Goal: Task Accomplishment & Management: Manage account settings

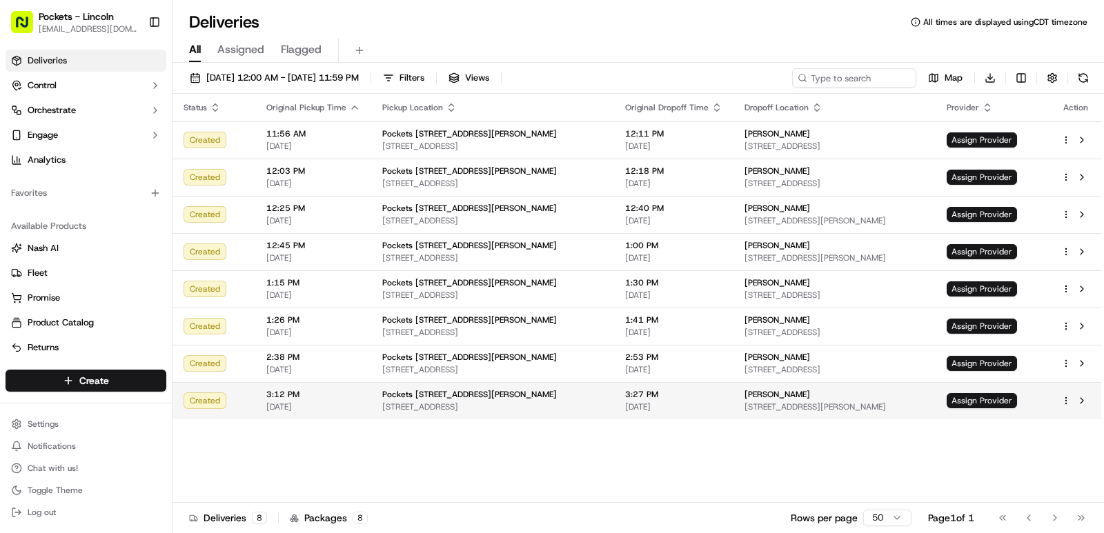
click at [992, 390] on td "Assign Provider" at bounding box center [993, 400] width 115 height 37
click at [1007, 397] on span "Assign Provider" at bounding box center [982, 400] width 70 height 15
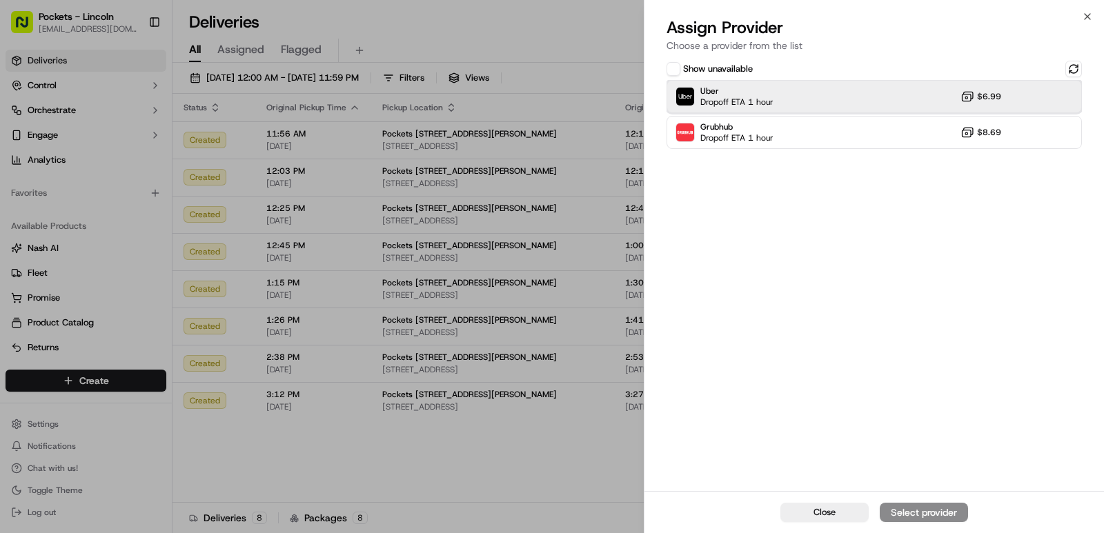
click at [1005, 97] on div "Uber Dropoff ETA 1 hour $6.99" at bounding box center [874, 96] width 415 height 33
click at [921, 514] on div "Assign Provider" at bounding box center [924, 513] width 68 height 14
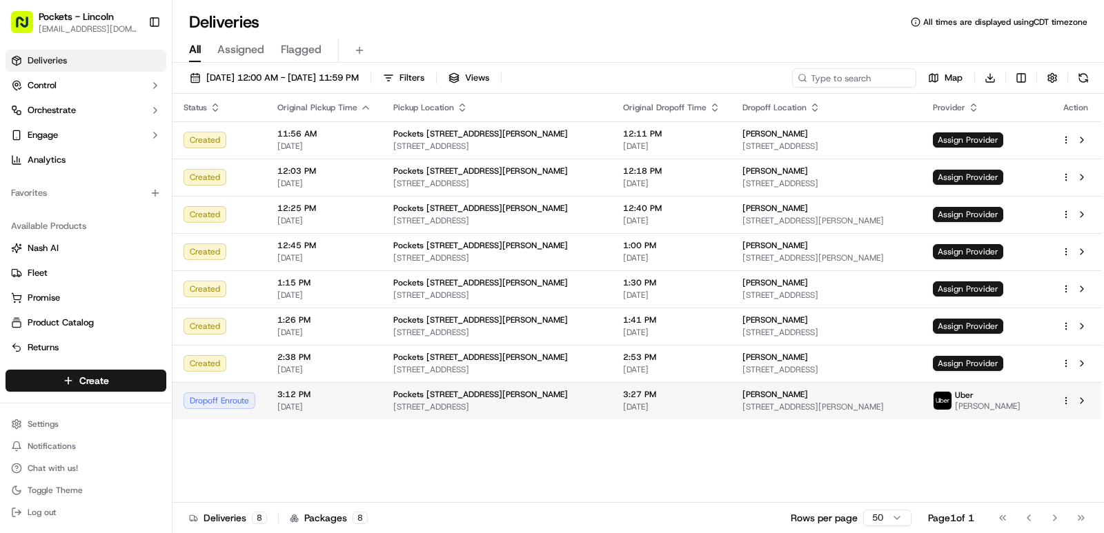
click at [1035, 402] on div "Uber JALEEL K." at bounding box center [986, 401] width 106 height 22
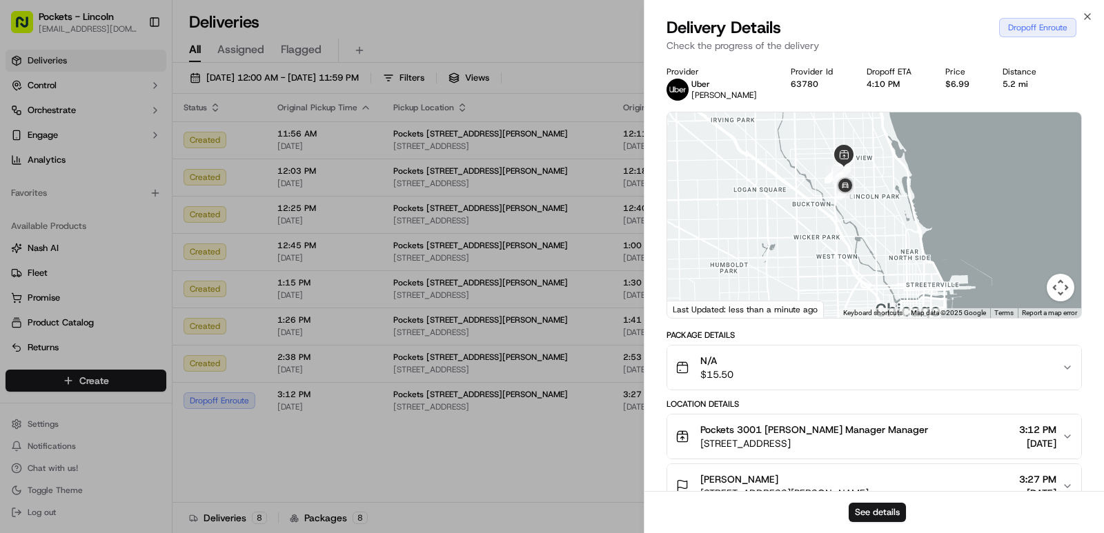
drag, startPoint x: 880, startPoint y: 193, endPoint x: 837, endPoint y: 248, distance: 69.8
click at [837, 248] on div at bounding box center [874, 215] width 414 height 206
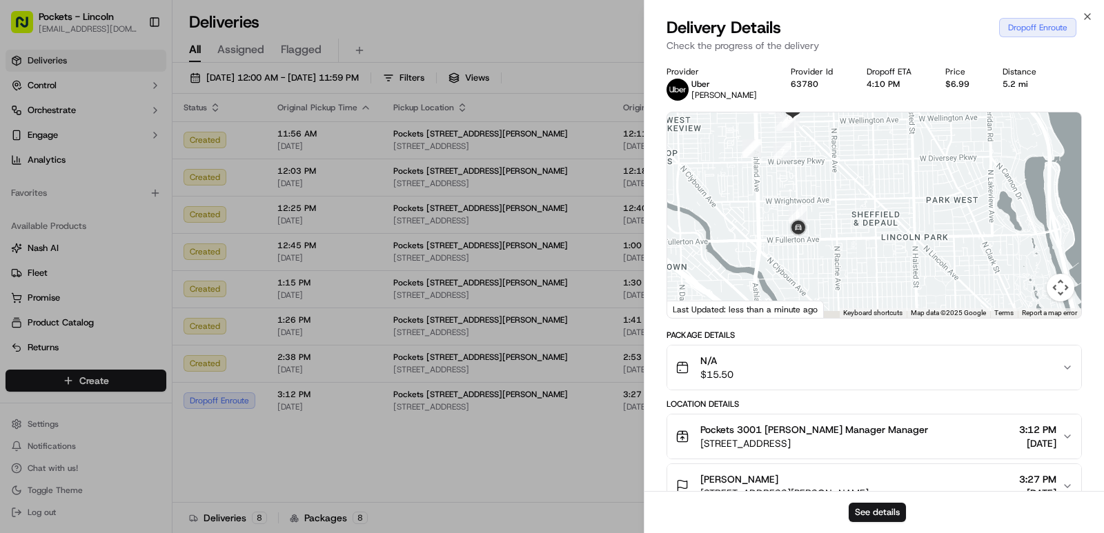
drag, startPoint x: 849, startPoint y: 248, endPoint x: 872, endPoint y: 219, distance: 37.8
click at [872, 219] on div at bounding box center [874, 215] width 414 height 206
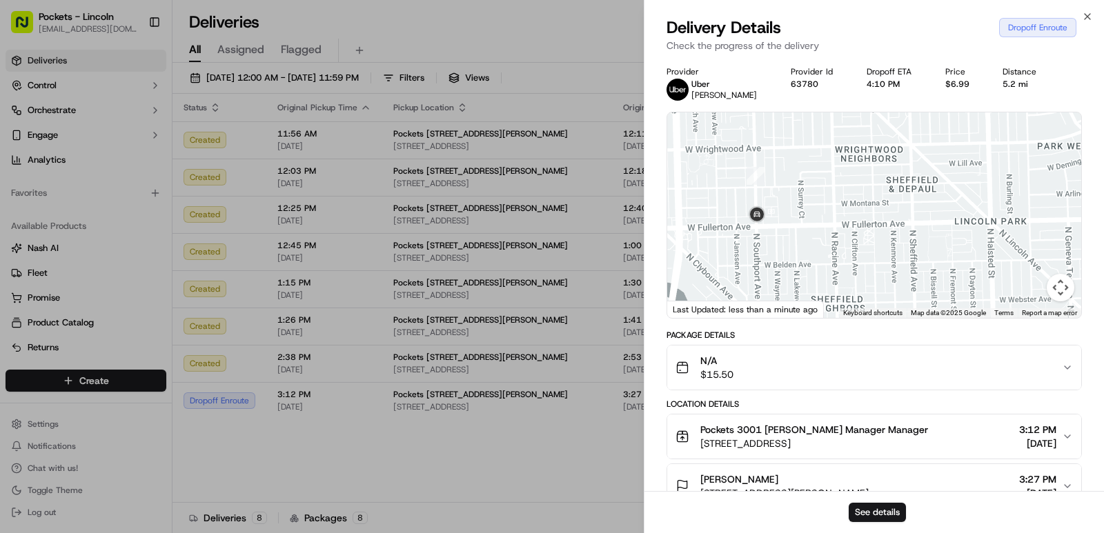
drag, startPoint x: 849, startPoint y: 234, endPoint x: 869, endPoint y: 226, distance: 21.7
click at [869, 226] on div at bounding box center [874, 215] width 414 height 206
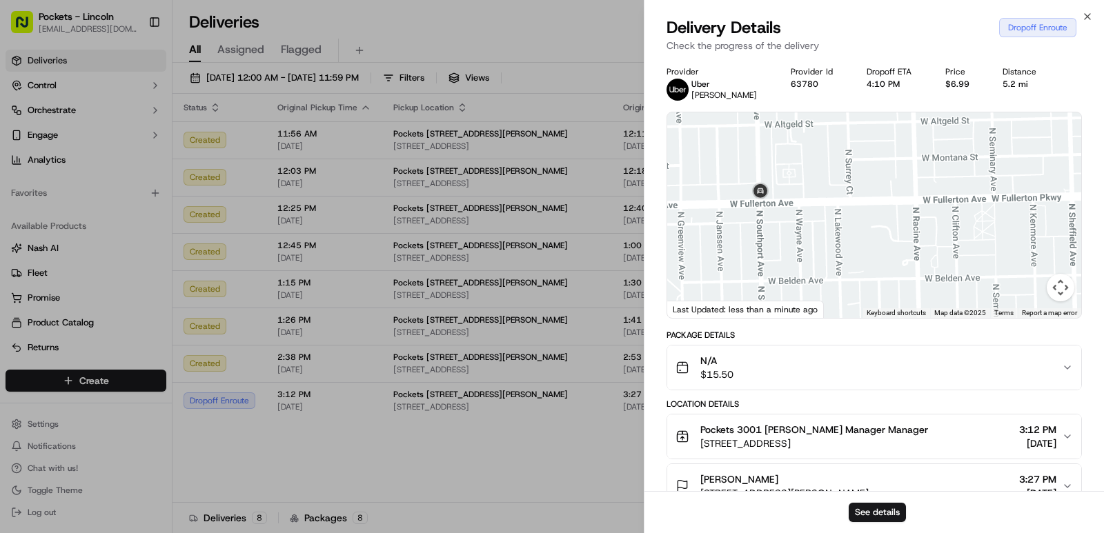
drag, startPoint x: 764, startPoint y: 216, endPoint x: 828, endPoint y: 215, distance: 64.2
click at [828, 215] on div at bounding box center [874, 215] width 414 height 206
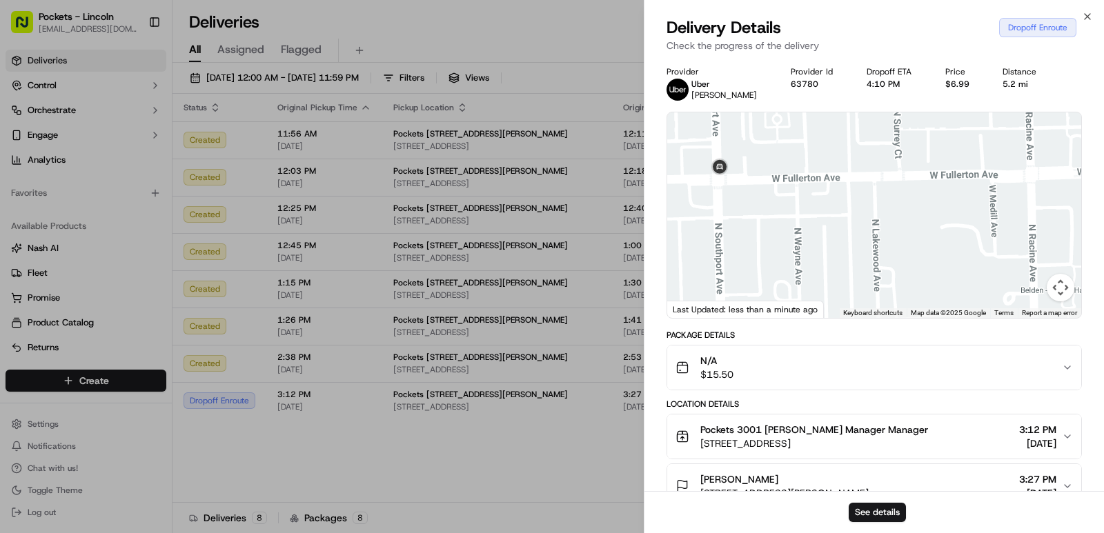
drag, startPoint x: 769, startPoint y: 198, endPoint x: 838, endPoint y: 201, distance: 69.1
click at [838, 201] on div at bounding box center [874, 215] width 414 height 206
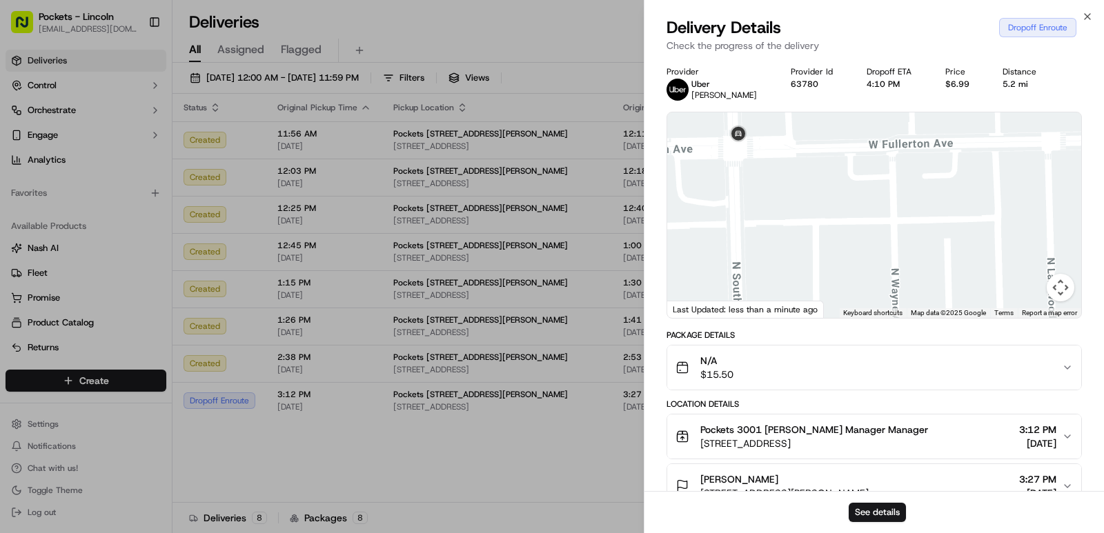
drag, startPoint x: 784, startPoint y: 194, endPoint x: 834, endPoint y: 198, distance: 49.9
click at [834, 198] on div at bounding box center [874, 215] width 414 height 206
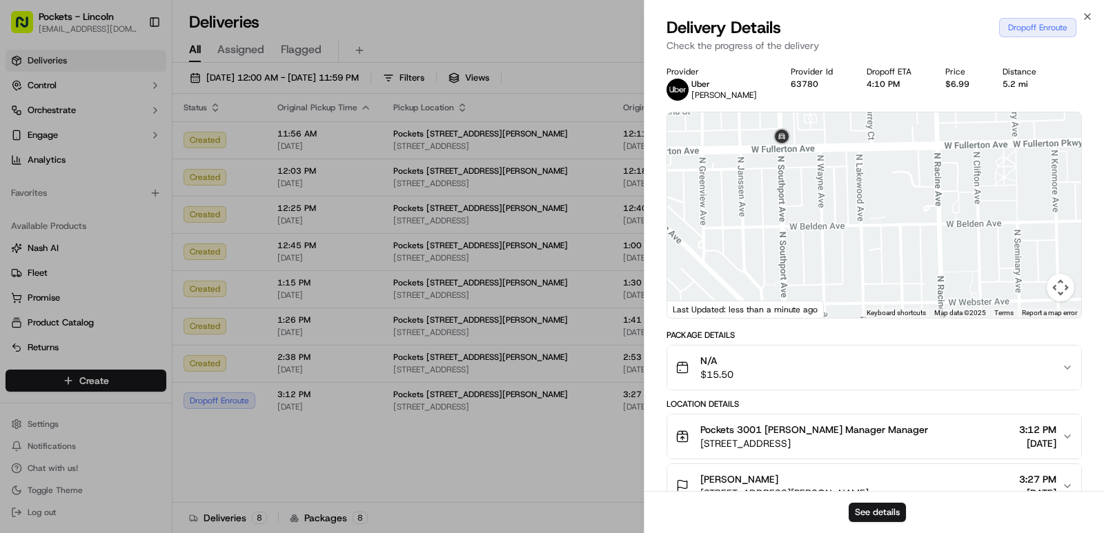
drag, startPoint x: 811, startPoint y: 247, endPoint x: 812, endPoint y: 213, distance: 34.5
click at [812, 213] on div at bounding box center [874, 215] width 414 height 206
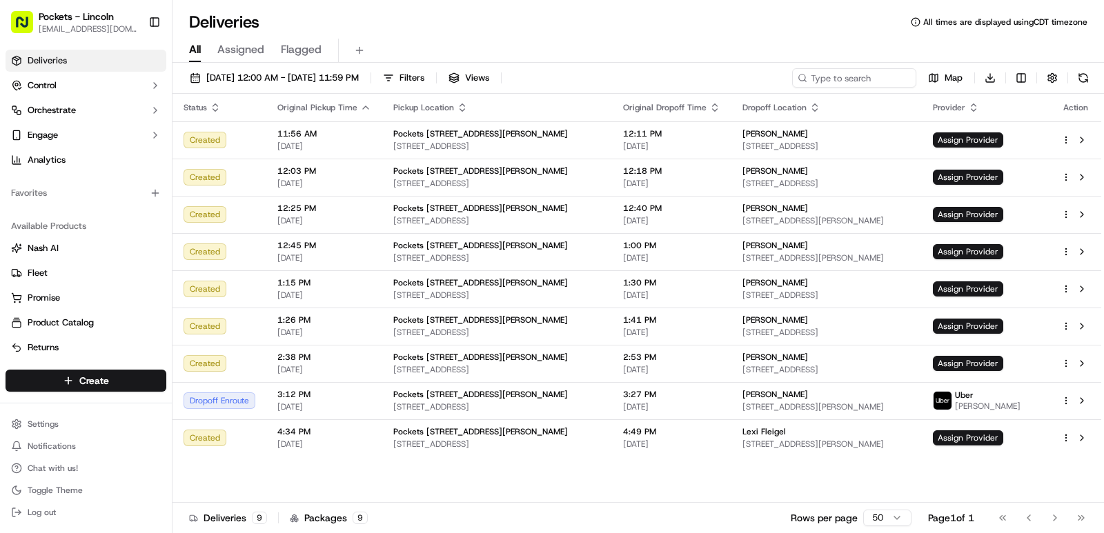
drag, startPoint x: 133, startPoint y: 207, endPoint x: 138, endPoint y: 187, distance: 20.6
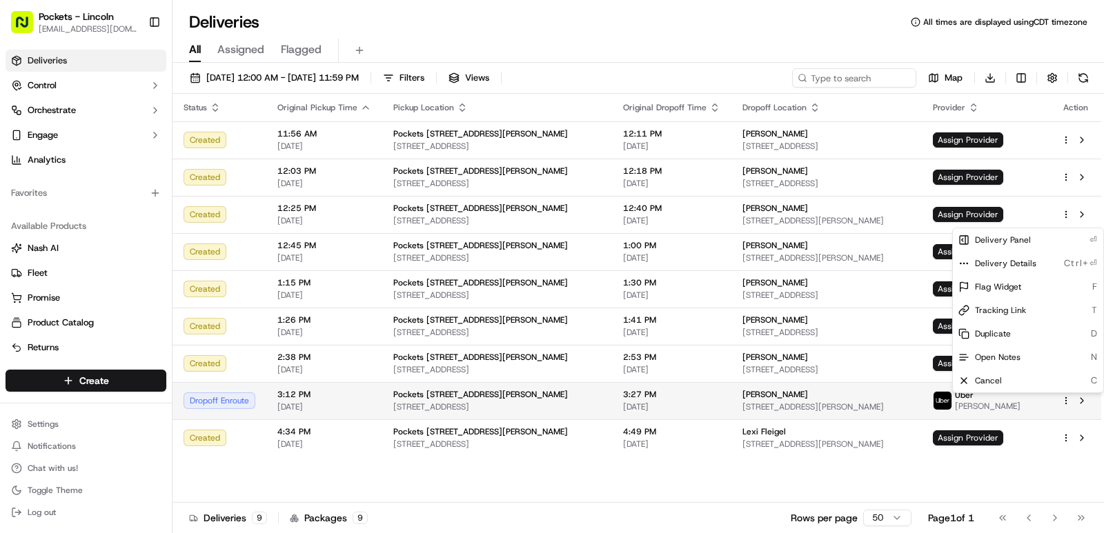
click at [1067, 397] on html "Pockets - Lincoln callofpockets@gmail.com Toggle Sidebar Deliveries Control Orc…" at bounding box center [552, 266] width 1104 height 533
click at [1068, 393] on div "Delivery Panel ⏎ Delivery Details Ctrl+⏎ Flag Widget F Tracking Link T Duplicat…" at bounding box center [1028, 311] width 152 height 166
click at [1068, 406] on div at bounding box center [1075, 401] width 29 height 17
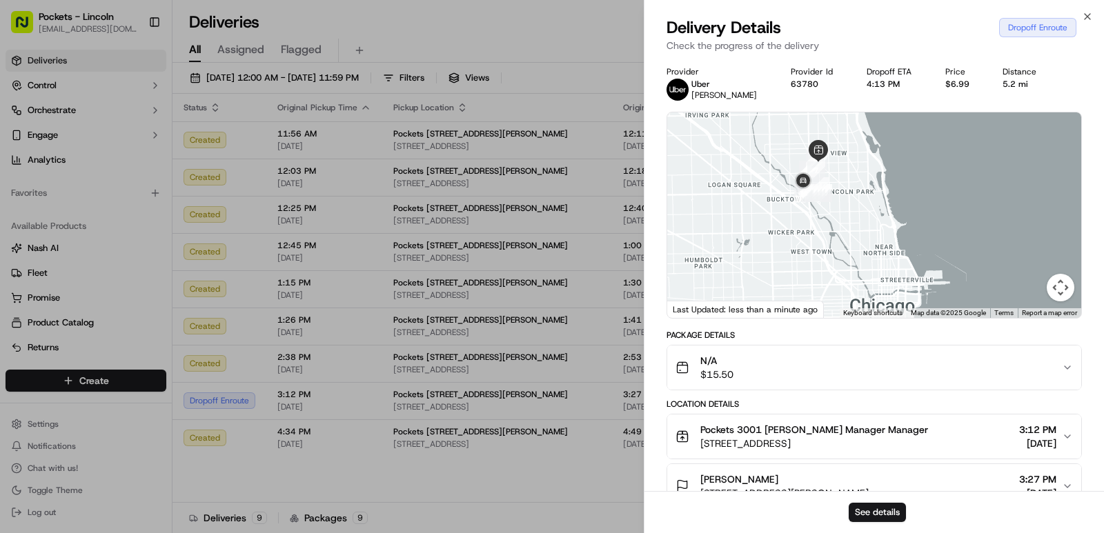
drag, startPoint x: 826, startPoint y: 193, endPoint x: 822, endPoint y: 285, distance: 91.8
click at [822, 285] on div at bounding box center [874, 215] width 414 height 206
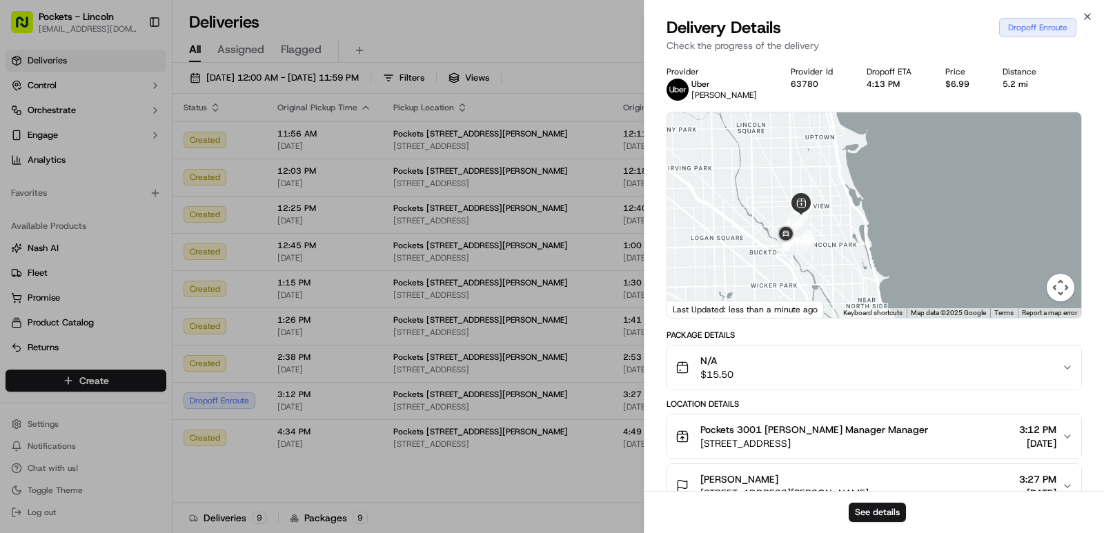
drag, startPoint x: 874, startPoint y: 219, endPoint x: 828, endPoint y: 297, distance: 89.7
click at [829, 300] on div at bounding box center [874, 215] width 414 height 206
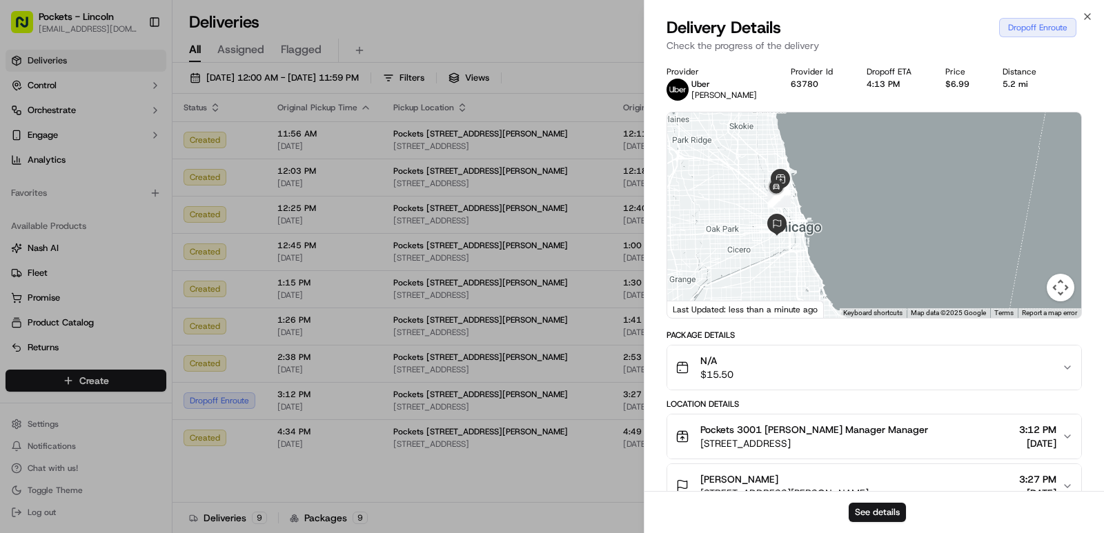
drag, startPoint x: 807, startPoint y: 269, endPoint x: 800, endPoint y: 246, distance: 23.8
click at [800, 246] on div at bounding box center [874, 215] width 414 height 206
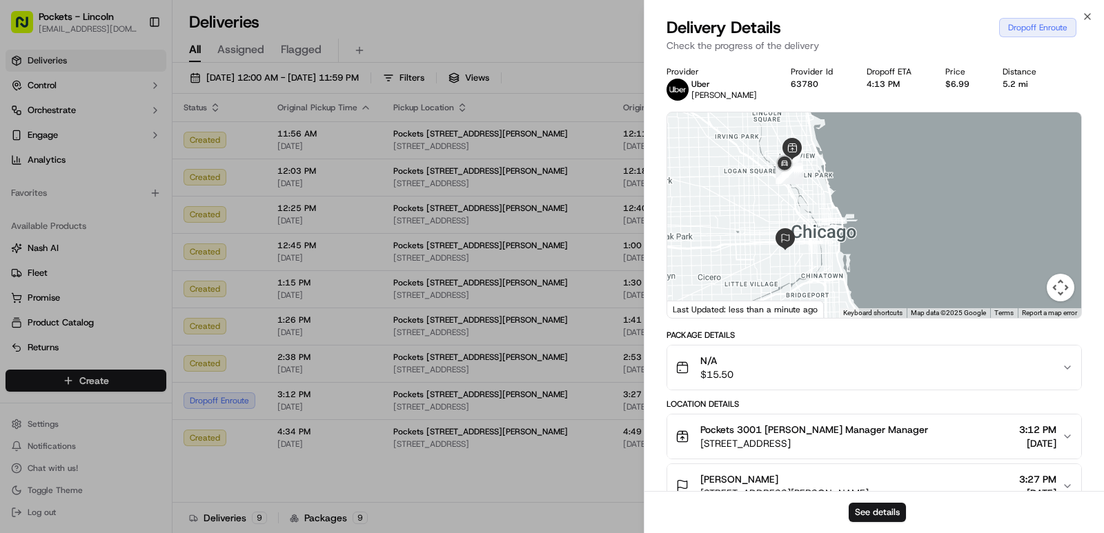
drag, startPoint x: 767, startPoint y: 178, endPoint x: 763, endPoint y: 243, distance: 65.0
click at [766, 243] on div at bounding box center [874, 215] width 414 height 206
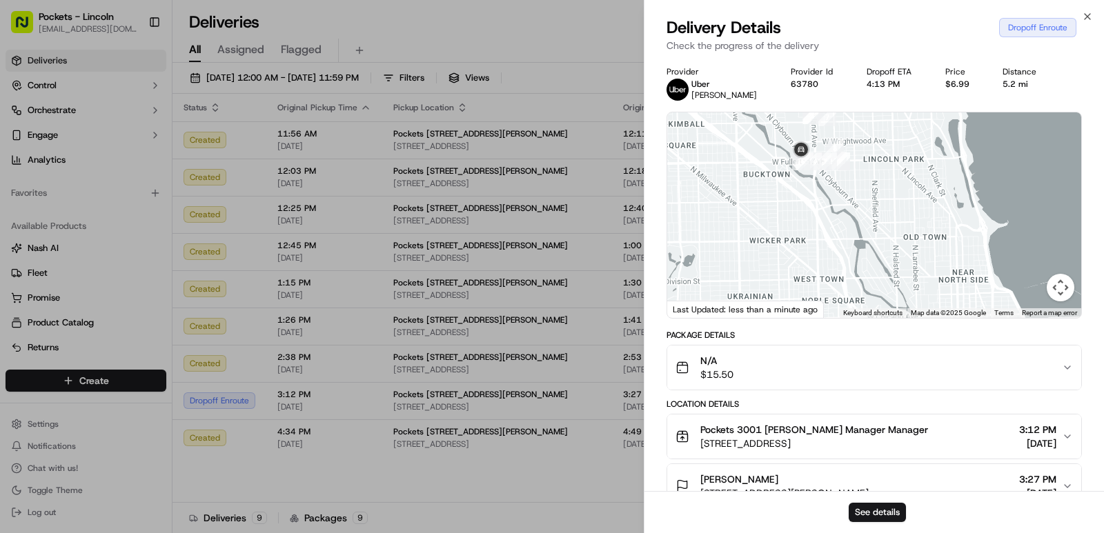
drag, startPoint x: 815, startPoint y: 177, endPoint x: 781, endPoint y: 267, distance: 96.5
click at [785, 268] on div at bounding box center [874, 215] width 414 height 206
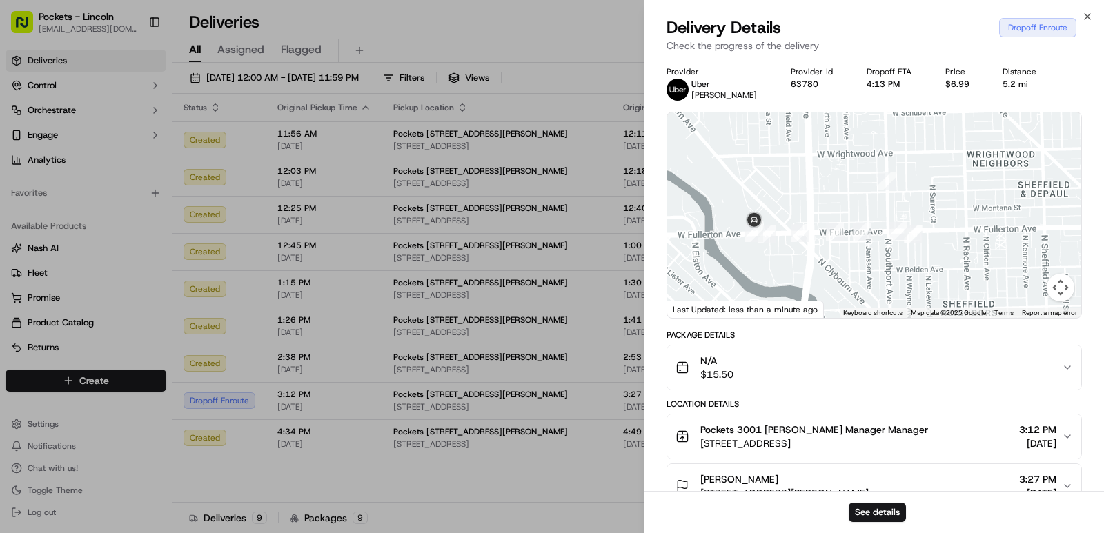
drag, startPoint x: 741, startPoint y: 246, endPoint x: 765, endPoint y: 244, distance: 24.2
click at [765, 244] on div at bounding box center [874, 215] width 414 height 206
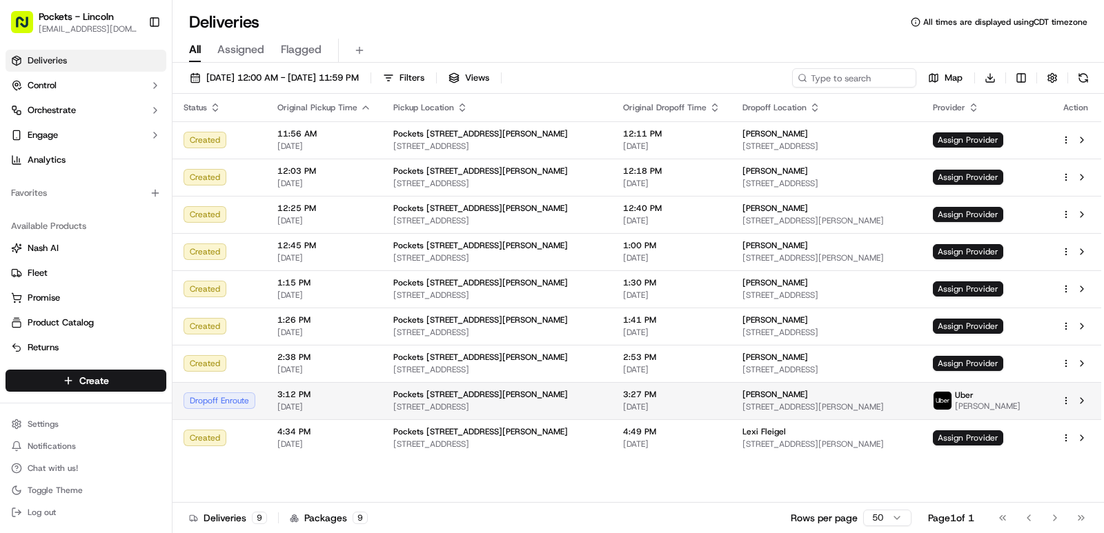
click at [1068, 395] on div at bounding box center [1075, 401] width 29 height 17
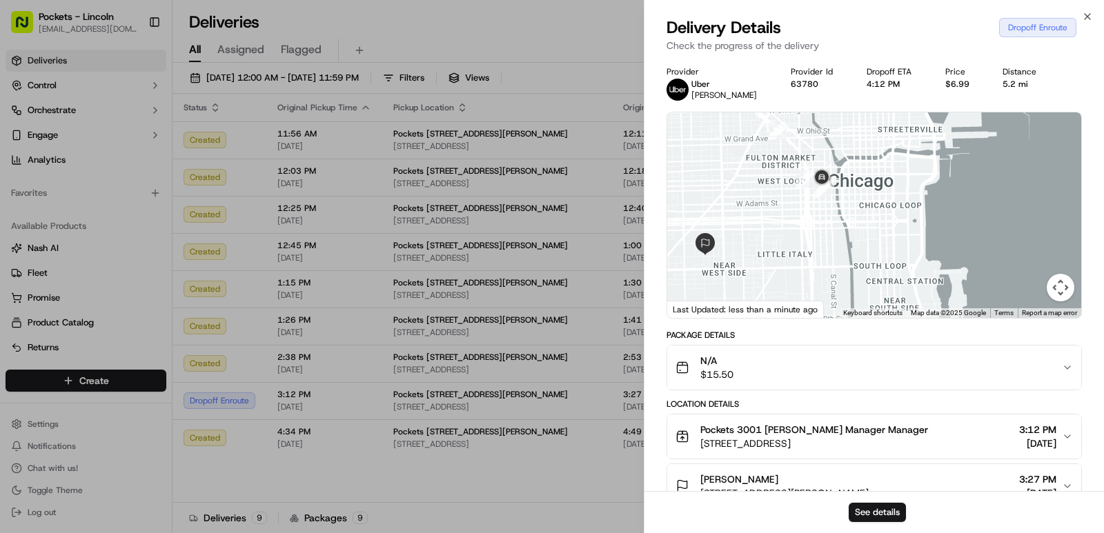
drag, startPoint x: 852, startPoint y: 201, endPoint x: 825, endPoint y: 244, distance: 51.1
click at [825, 244] on div at bounding box center [874, 215] width 414 height 206
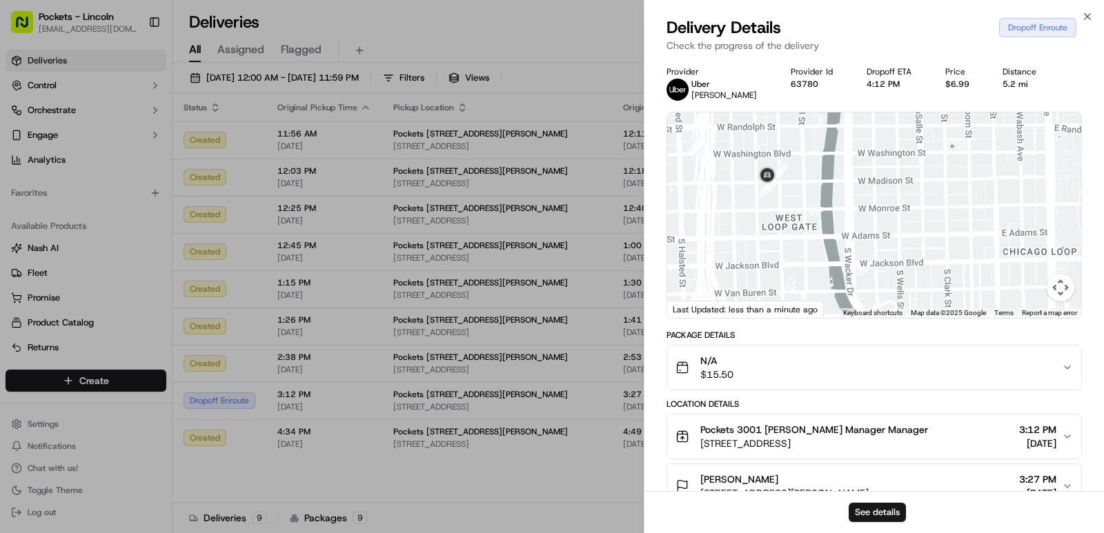
drag, startPoint x: 798, startPoint y: 173, endPoint x: 796, endPoint y: 244, distance: 71.8
click at [796, 244] on div at bounding box center [874, 215] width 414 height 206
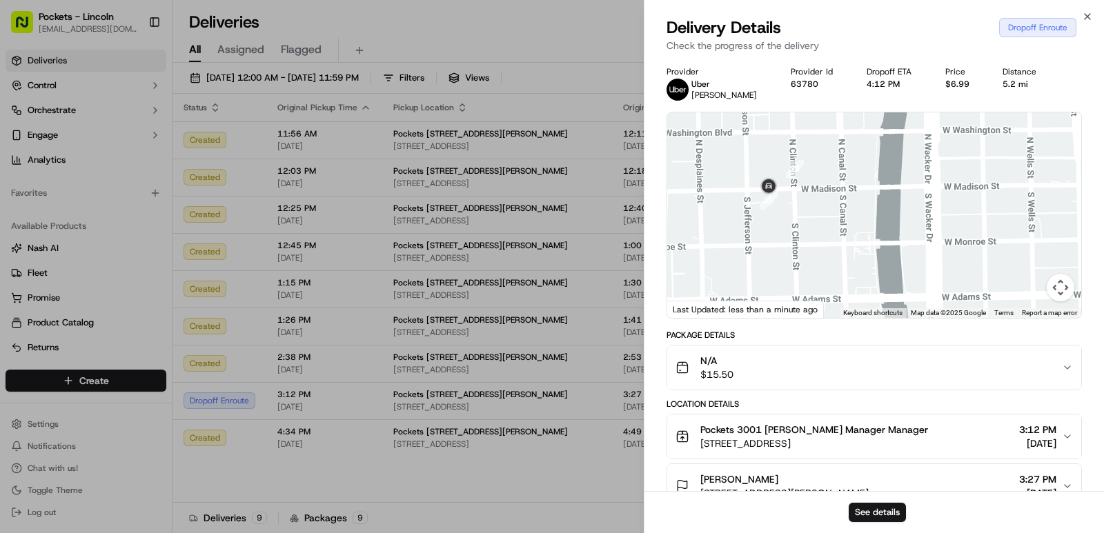
drag, startPoint x: 758, startPoint y: 173, endPoint x: 785, endPoint y: 226, distance: 58.9
click at [784, 226] on div at bounding box center [874, 215] width 414 height 206
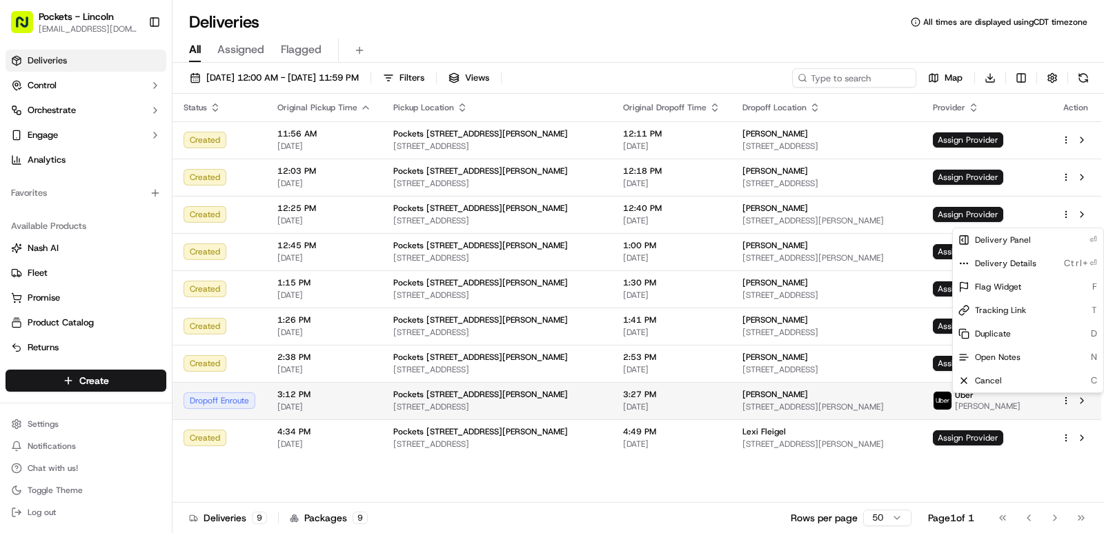
click at [1065, 403] on html "Pockets - Lincoln callofpockets@gmail.com Toggle Sidebar Deliveries Control Orc…" at bounding box center [552, 266] width 1104 height 533
click at [949, 446] on html "Pockets - Lincoln callofpockets@gmail.com Toggle Sidebar Deliveries Control Orc…" at bounding box center [552, 266] width 1104 height 533
click at [1065, 402] on html "Pockets - Lincoln callofpockets@gmail.com Toggle Sidebar Deliveries Control Orc…" at bounding box center [552, 266] width 1104 height 533
click at [1028, 403] on html "Pockets - Lincoln callofpockets@gmail.com Toggle Sidebar Deliveries Control Orc…" at bounding box center [552, 266] width 1104 height 533
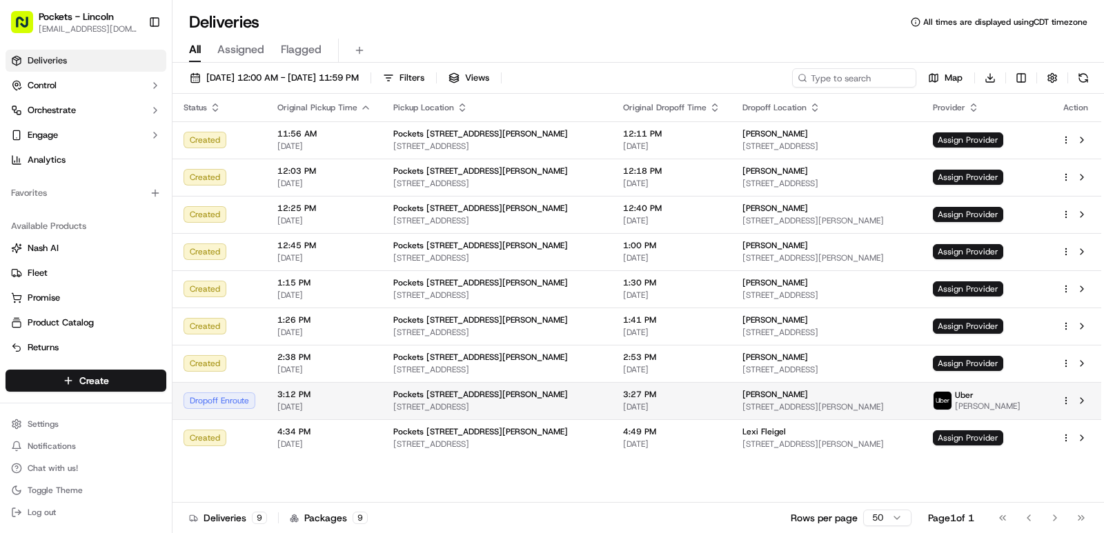
click at [1063, 401] on html "Pockets - Lincoln callofpockets@gmail.com Toggle Sidebar Deliveries Control Orc…" at bounding box center [552, 266] width 1104 height 533
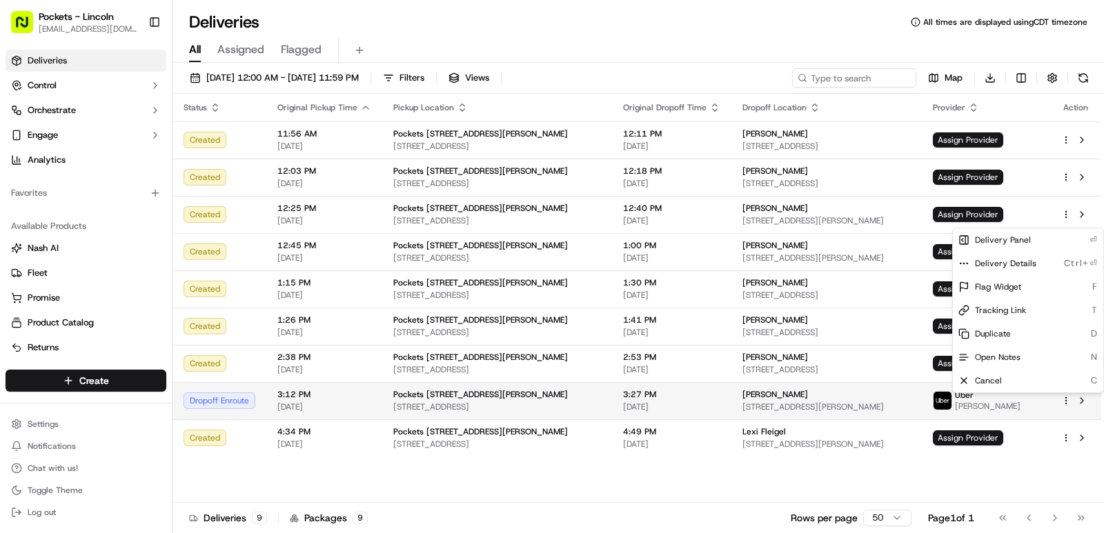
drag, startPoint x: 1063, startPoint y: 401, endPoint x: 1050, endPoint y: 400, distance: 12.5
click at [1063, 402] on html "Pockets - Lincoln callofpockets@gmail.com Toggle Sidebar Deliveries Control Orc…" at bounding box center [552, 266] width 1104 height 533
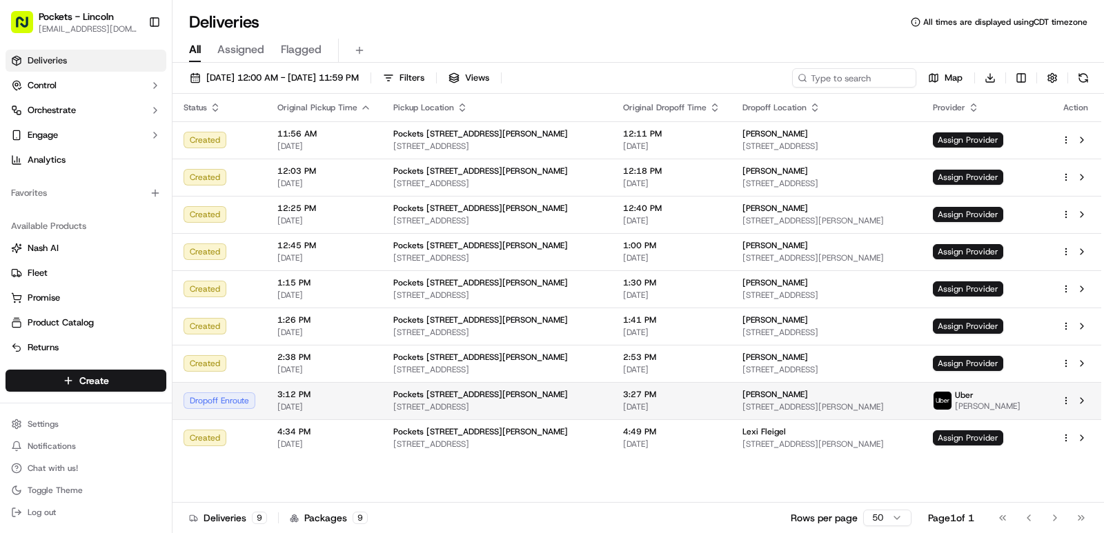
click at [1071, 393] on div at bounding box center [1075, 401] width 29 height 17
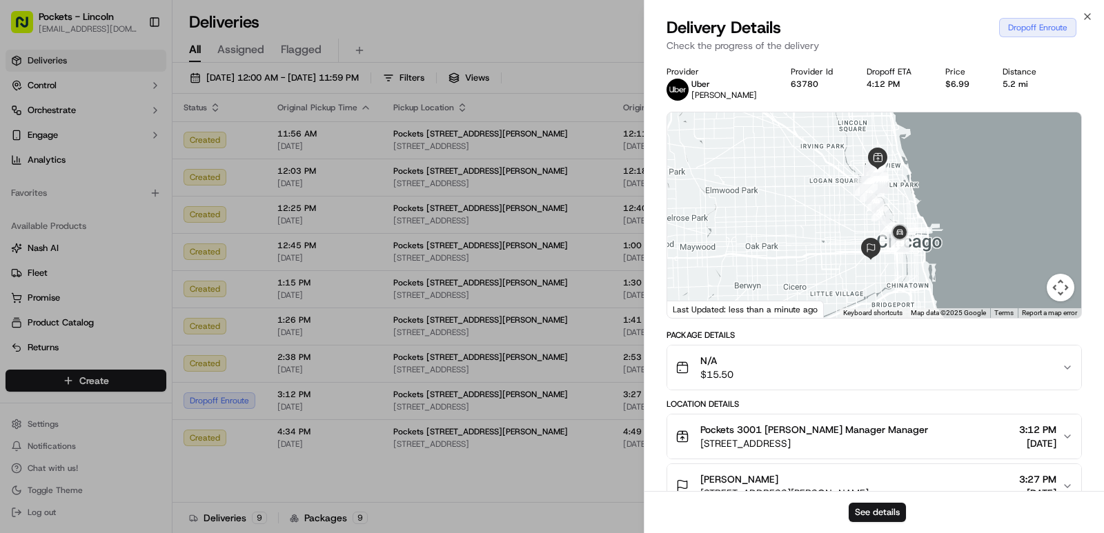
click at [868, 249] on div at bounding box center [874, 215] width 414 height 206
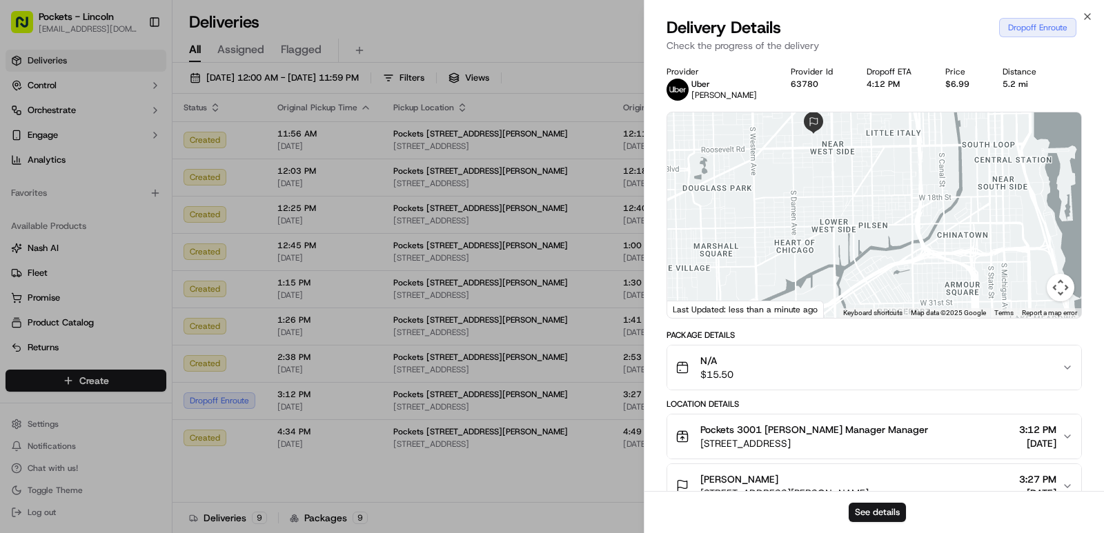
drag, startPoint x: 816, startPoint y: 214, endPoint x: 802, endPoint y: 308, distance: 95.0
click at [802, 307] on div "← Move left → Move right ↑ Move up ↓ Move down + Zoom in - Zoom out Home Jump l…" at bounding box center [874, 215] width 414 height 206
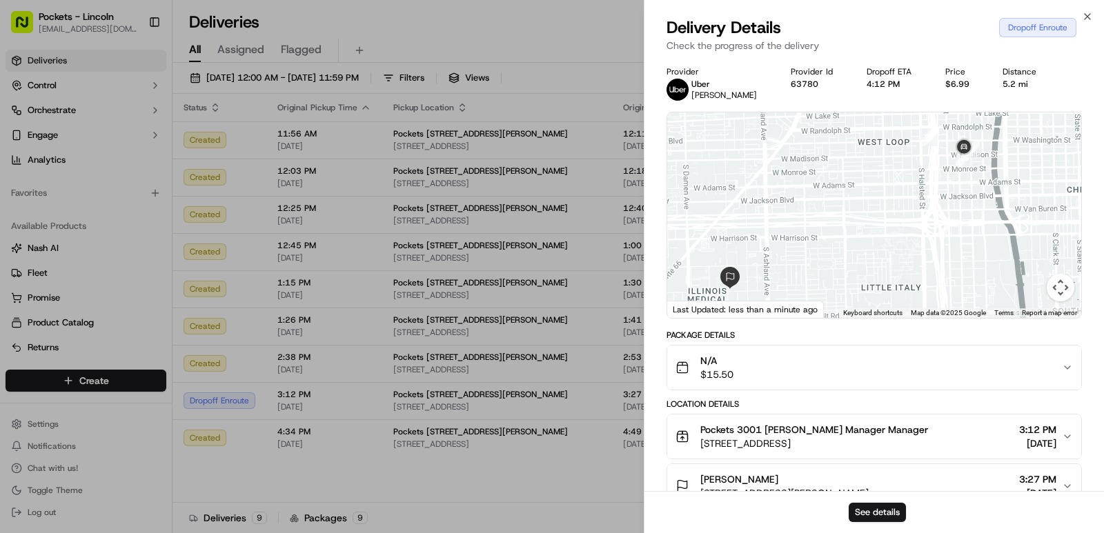
drag, startPoint x: 803, startPoint y: 219, endPoint x: 747, endPoint y: 295, distance: 94.8
click at [738, 303] on div "← Move left → Move right ↑ Move up ↓ Move down + Zoom in - Zoom out Home Jump l…" at bounding box center [874, 215] width 414 height 206
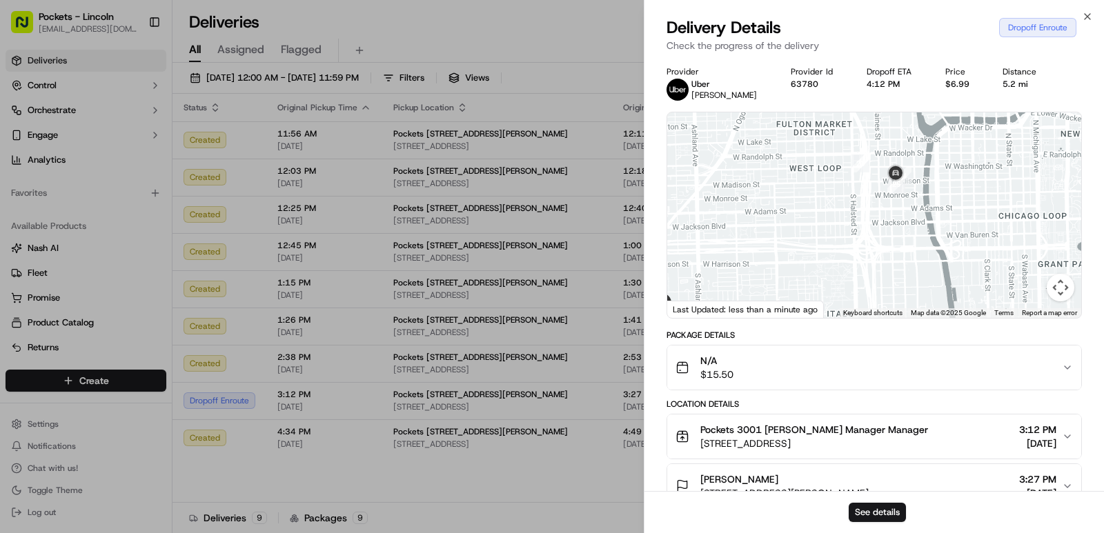
drag, startPoint x: 877, startPoint y: 226, endPoint x: 810, endPoint y: 250, distance: 71.4
click at [811, 250] on div at bounding box center [874, 215] width 414 height 206
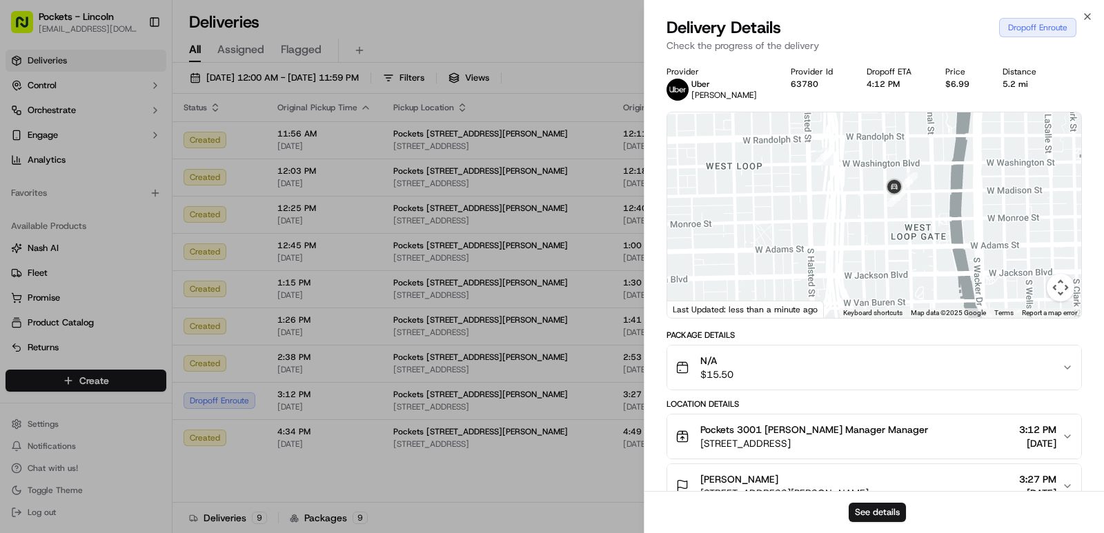
drag, startPoint x: 919, startPoint y: 197, endPoint x: 853, endPoint y: 267, distance: 96.1
click at [856, 266] on div at bounding box center [874, 215] width 414 height 206
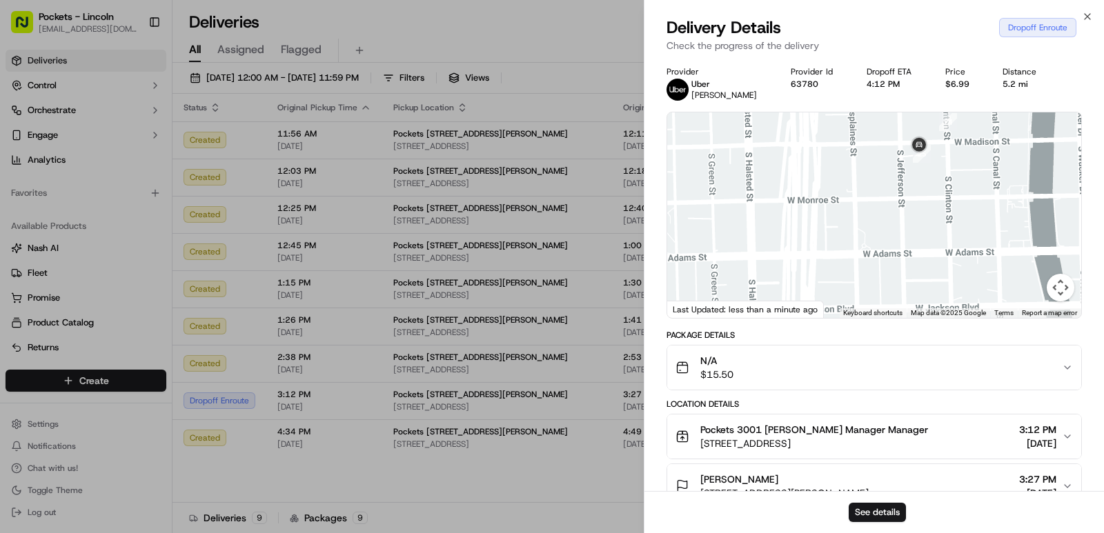
drag, startPoint x: 884, startPoint y: 224, endPoint x: 883, endPoint y: 210, distance: 13.9
click at [883, 210] on div at bounding box center [874, 215] width 414 height 206
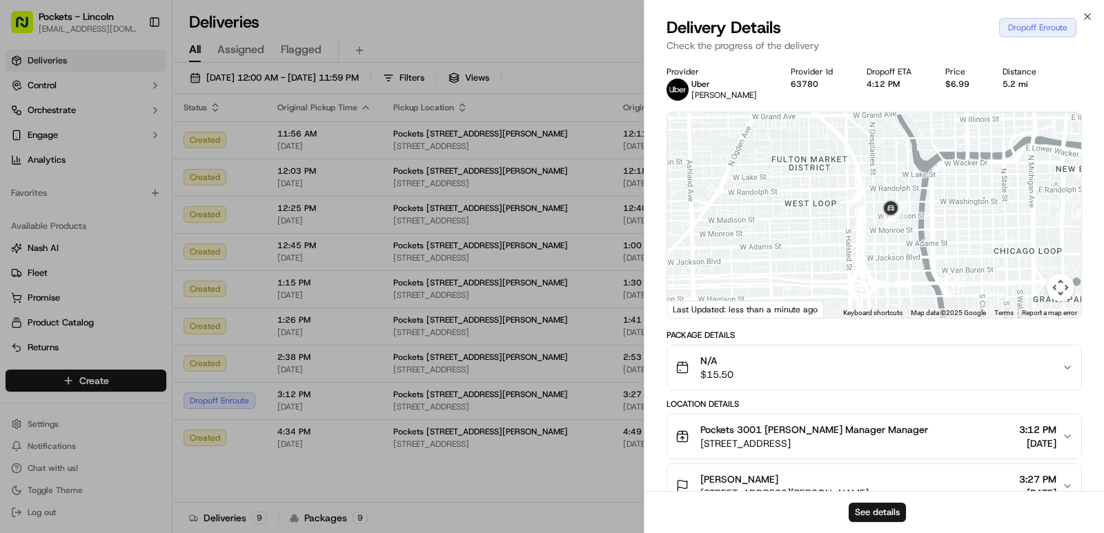
drag, startPoint x: 852, startPoint y: 211, endPoint x: 866, endPoint y: 255, distance: 45.6
click at [860, 254] on div at bounding box center [874, 215] width 414 height 206
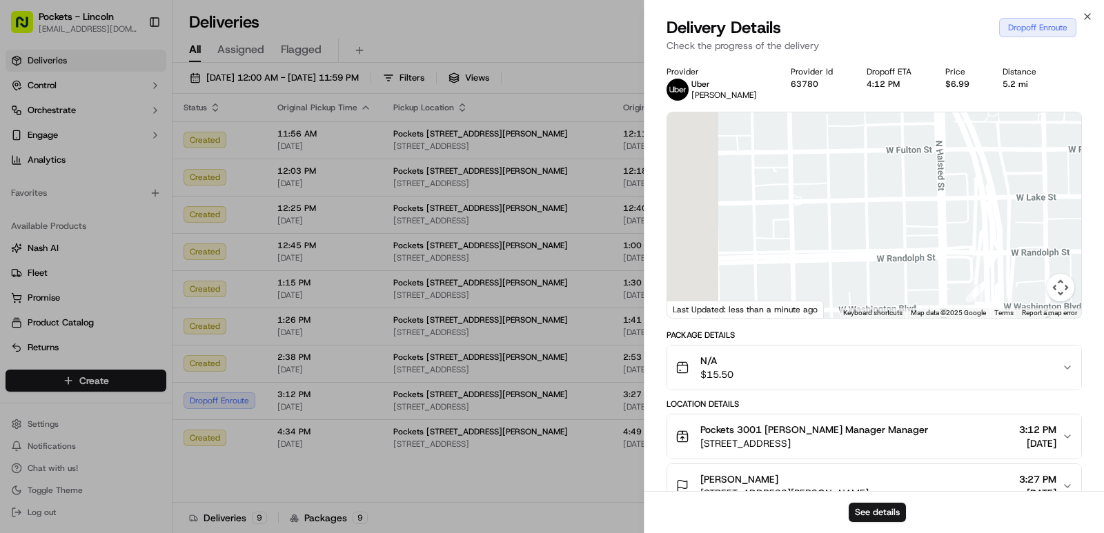
drag, startPoint x: 809, startPoint y: 200, endPoint x: 918, endPoint y: 349, distance: 184.7
click at [918, 361] on div "Provider Uber JALEEL K. Provider Id 63780 Dropoff ETA 4:12 PM Price $6.99 Dista…" at bounding box center [874, 438] width 415 height 744
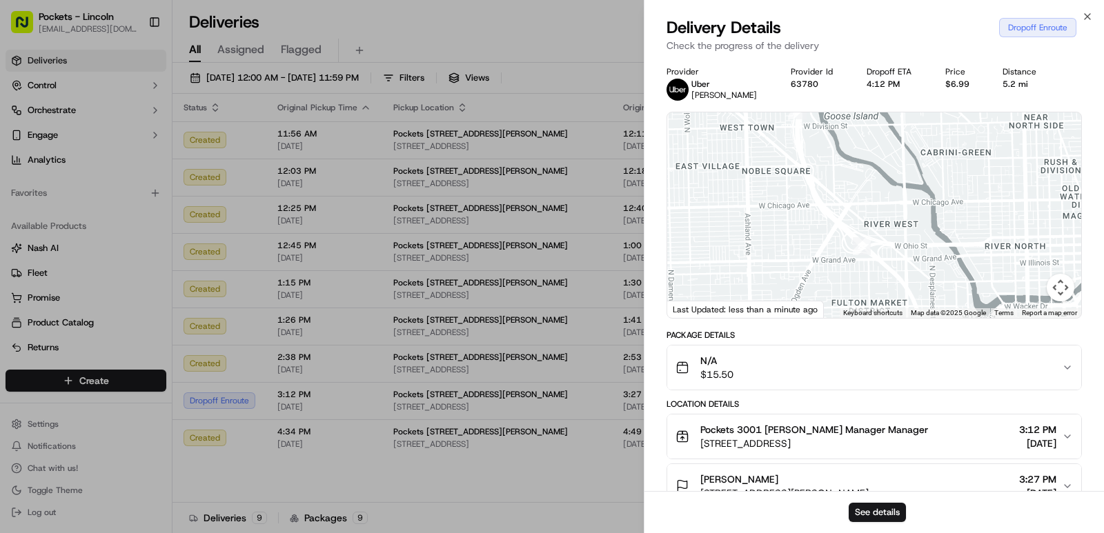
drag, startPoint x: 827, startPoint y: 207, endPoint x: 841, endPoint y: 270, distance: 64.3
click at [841, 270] on div at bounding box center [874, 215] width 414 height 206
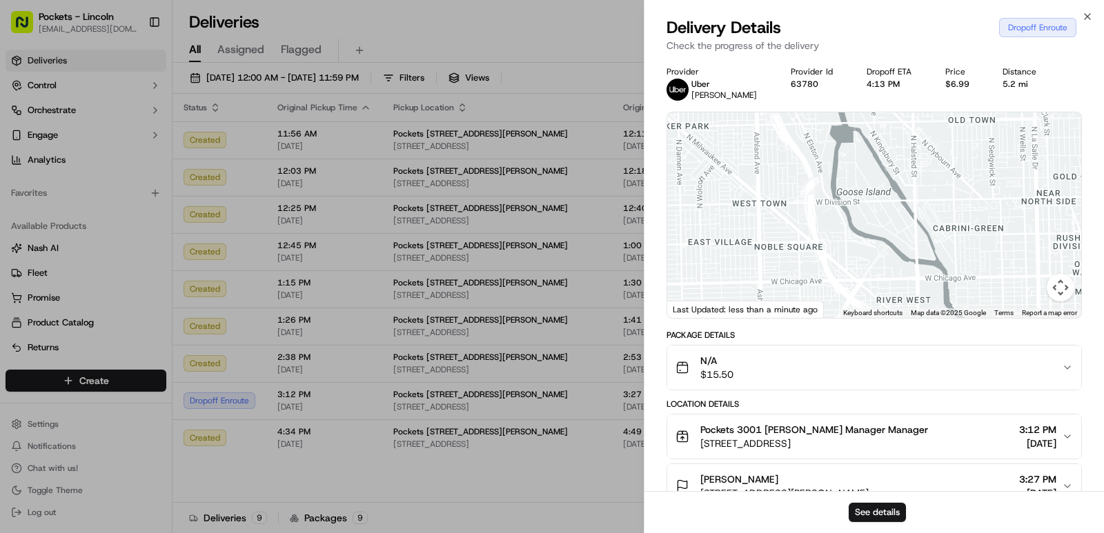
drag, startPoint x: 825, startPoint y: 193, endPoint x: 844, endPoint y: 312, distance: 120.9
click at [841, 312] on div "1 2 3 4 5 6 7 8 9 10 11 12 13 14 15 16 17 18 19 20 21 22 23 24 25 Keyboard shor…" at bounding box center [874, 215] width 414 height 206
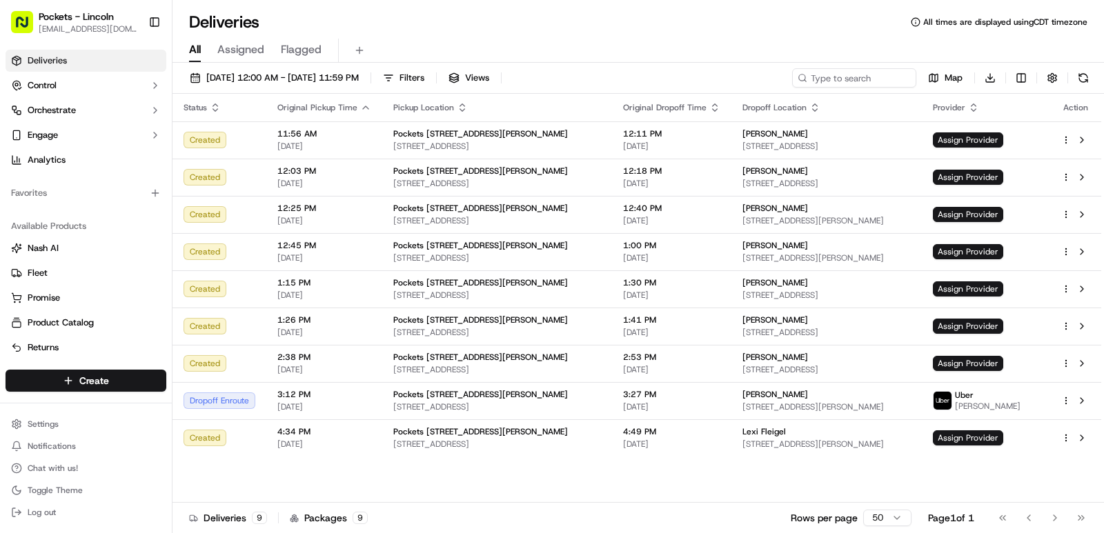
drag, startPoint x: 567, startPoint y: 482, endPoint x: 578, endPoint y: 471, distance: 16.1
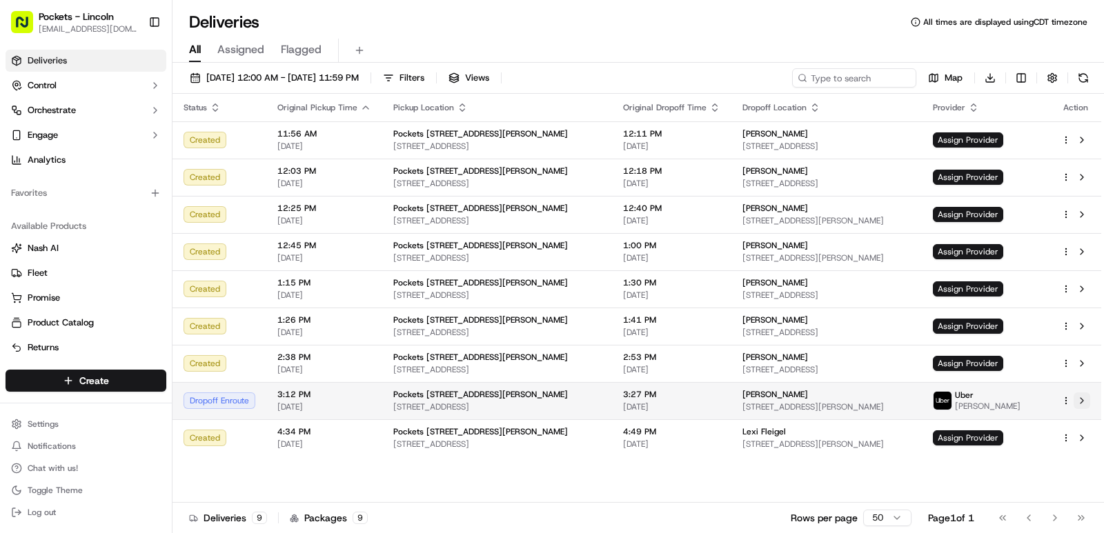
click at [1081, 399] on button at bounding box center [1082, 401] width 17 height 17
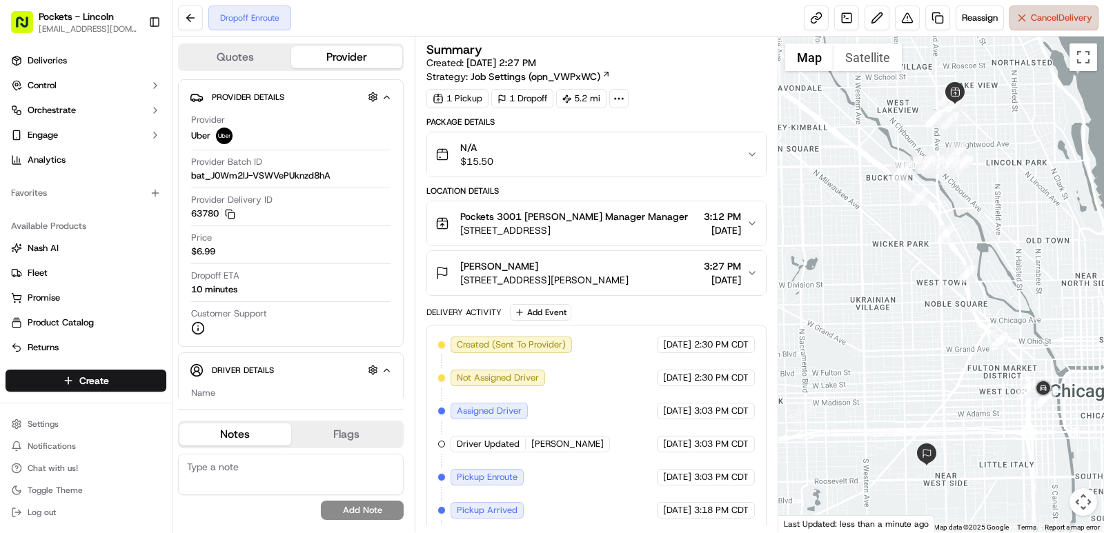
click at [1014, 16] on button "Cancel Delivery" at bounding box center [1053, 18] width 89 height 25
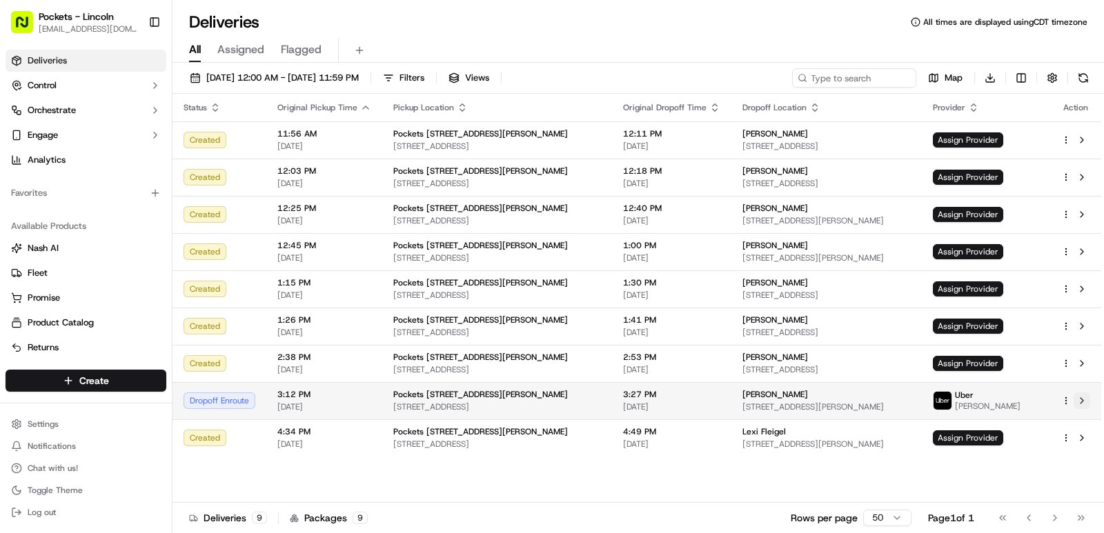
click at [1076, 401] on button at bounding box center [1082, 401] width 17 height 17
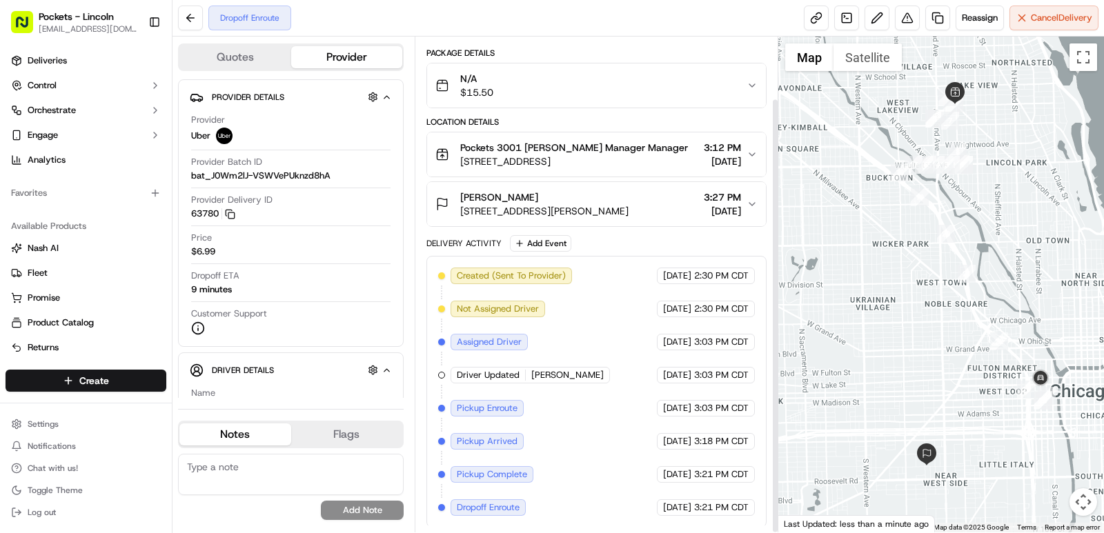
scroll to position [71, 0]
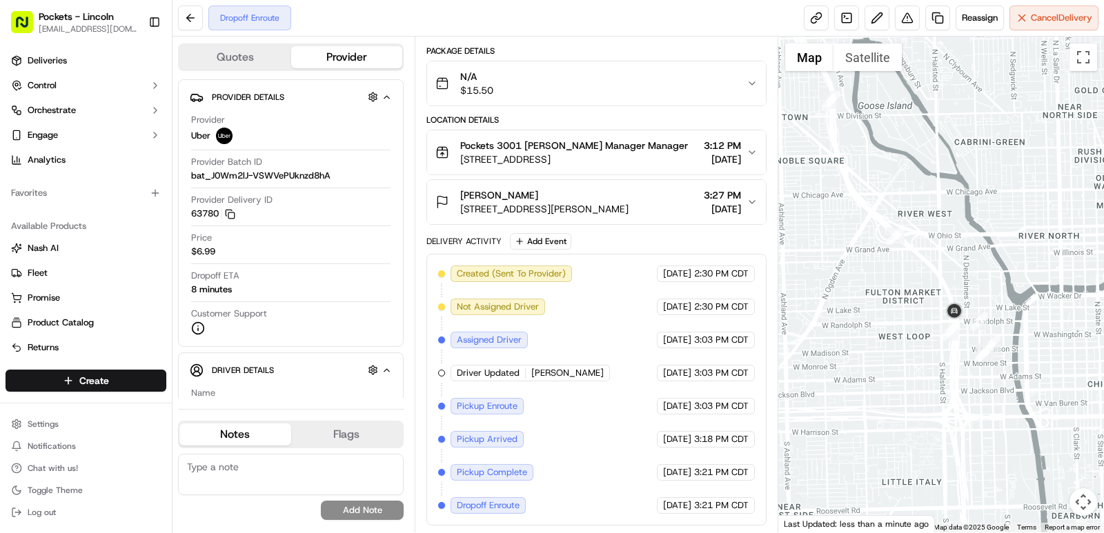
drag, startPoint x: 986, startPoint y: 338, endPoint x: 778, endPoint y: 285, distance: 215.1
click at [748, 268] on div "Quotes Provider Provider Details Hidden ( 2 ) Provider Uber Provider Batch ID b…" at bounding box center [639, 285] width 932 height 496
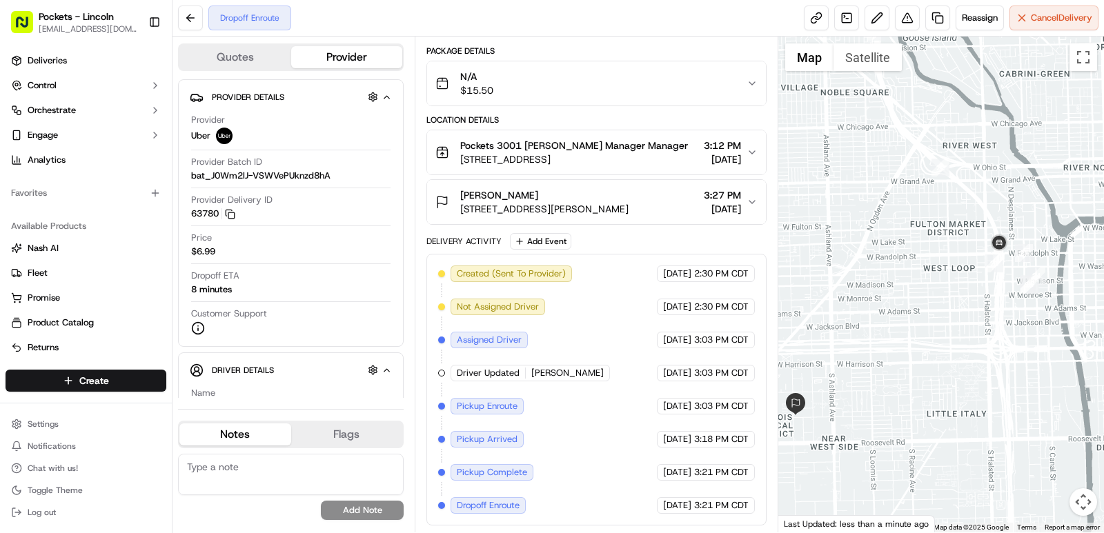
drag, startPoint x: 916, startPoint y: 304, endPoint x: 936, endPoint y: 298, distance: 20.8
click at [936, 298] on div at bounding box center [941, 285] width 326 height 496
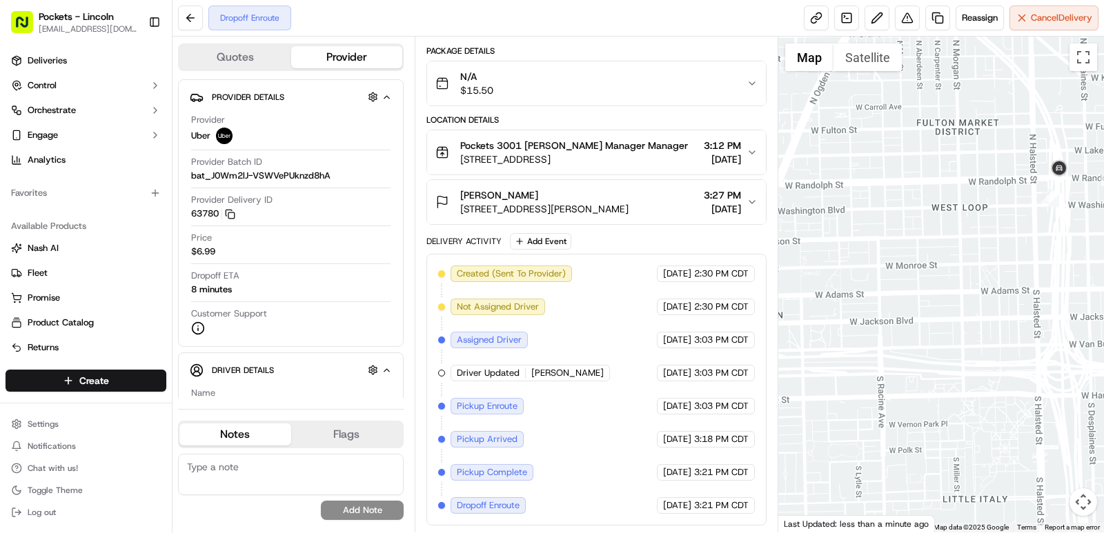
drag, startPoint x: 932, startPoint y: 318, endPoint x: 932, endPoint y: 311, distance: 7.6
click at [932, 311] on div at bounding box center [941, 285] width 326 height 496
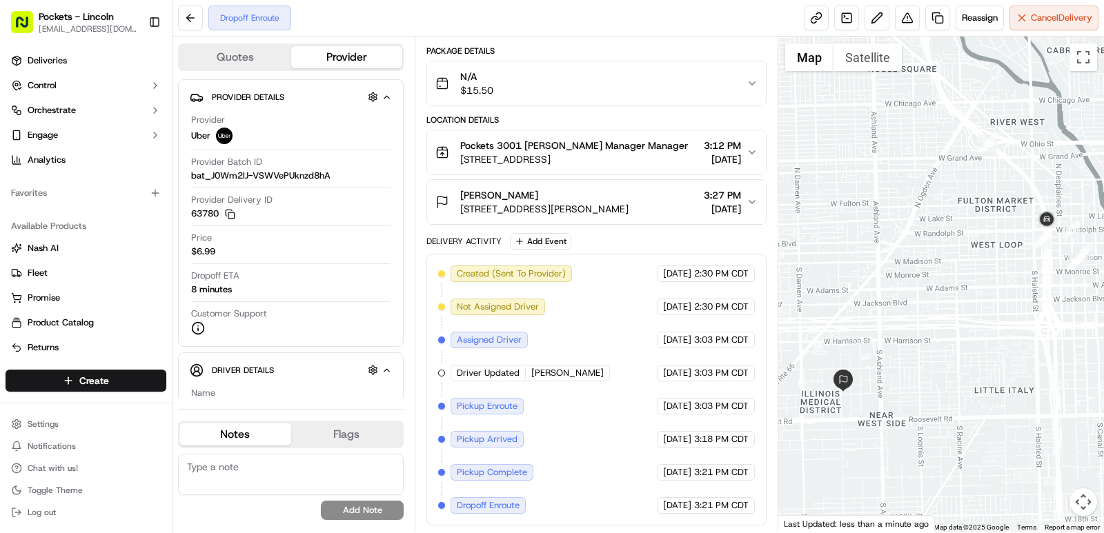
drag, startPoint x: 886, startPoint y: 351, endPoint x: 920, endPoint y: 341, distance: 35.4
click at [920, 341] on div at bounding box center [941, 285] width 326 height 496
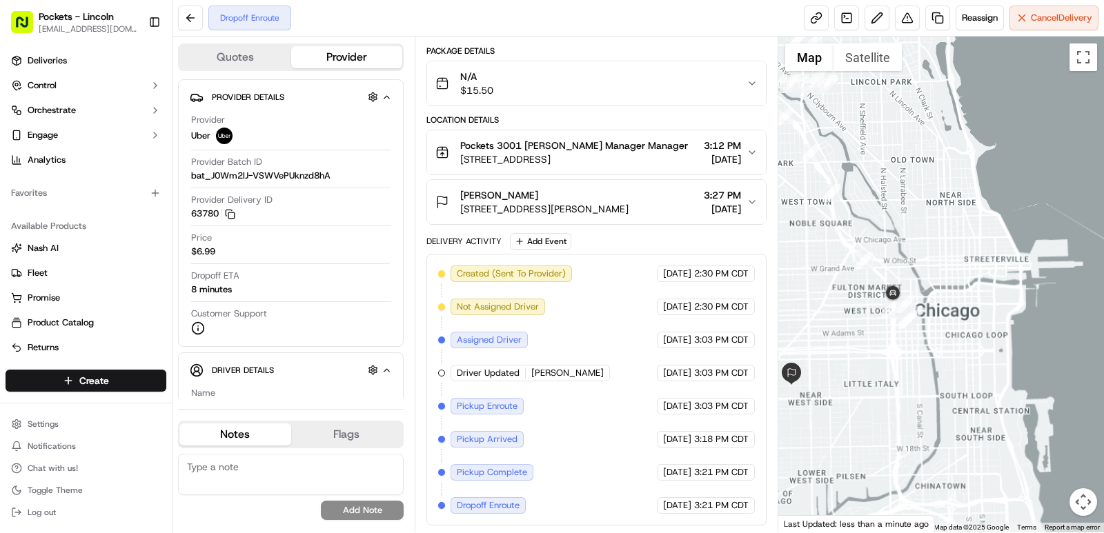
drag, startPoint x: 923, startPoint y: 384, endPoint x: 871, endPoint y: 383, distance: 51.8
click at [871, 383] on div at bounding box center [941, 285] width 326 height 496
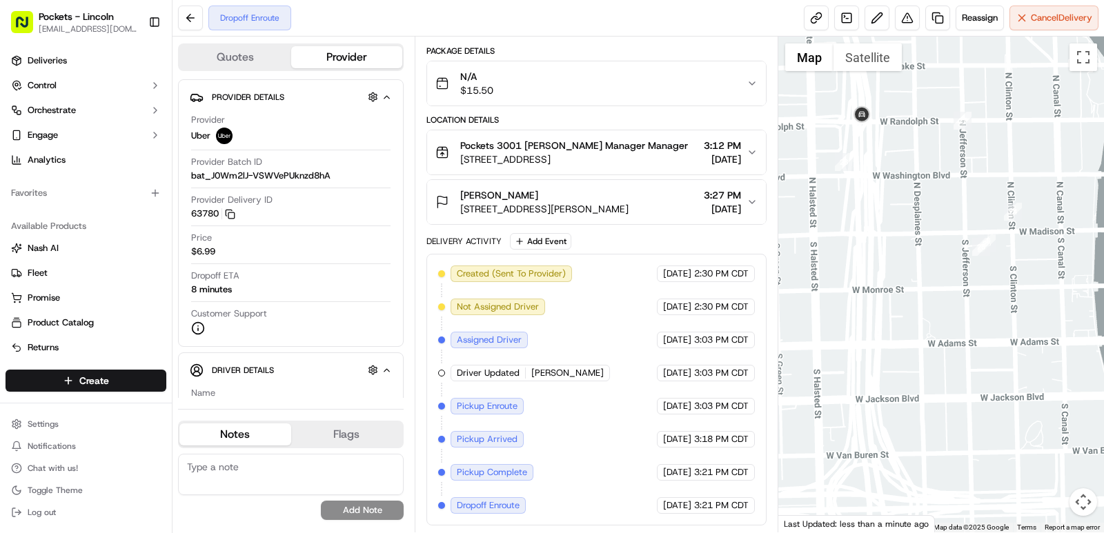
drag, startPoint x: 835, startPoint y: 201, endPoint x: 858, endPoint y: 208, distance: 24.7
click at [858, 208] on div at bounding box center [941, 285] width 326 height 496
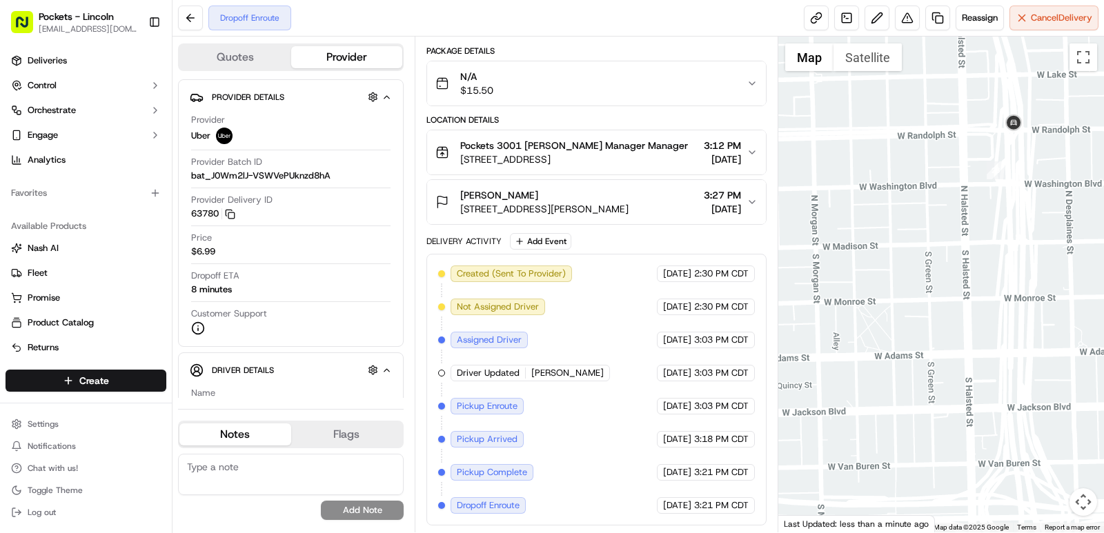
drag, startPoint x: 859, startPoint y: 239, endPoint x: 1009, endPoint y: 250, distance: 150.2
click at [1012, 249] on div at bounding box center [941, 285] width 326 height 496
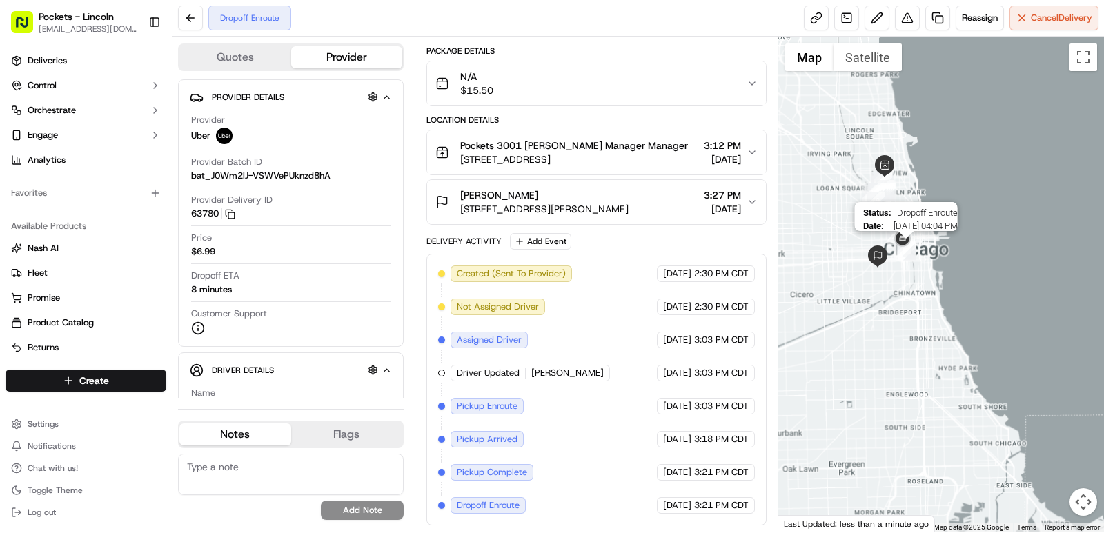
drag, startPoint x: 860, startPoint y: 233, endPoint x: 914, endPoint y: 250, distance: 56.1
click at [914, 250] on img "27" at bounding box center [906, 248] width 18 height 18
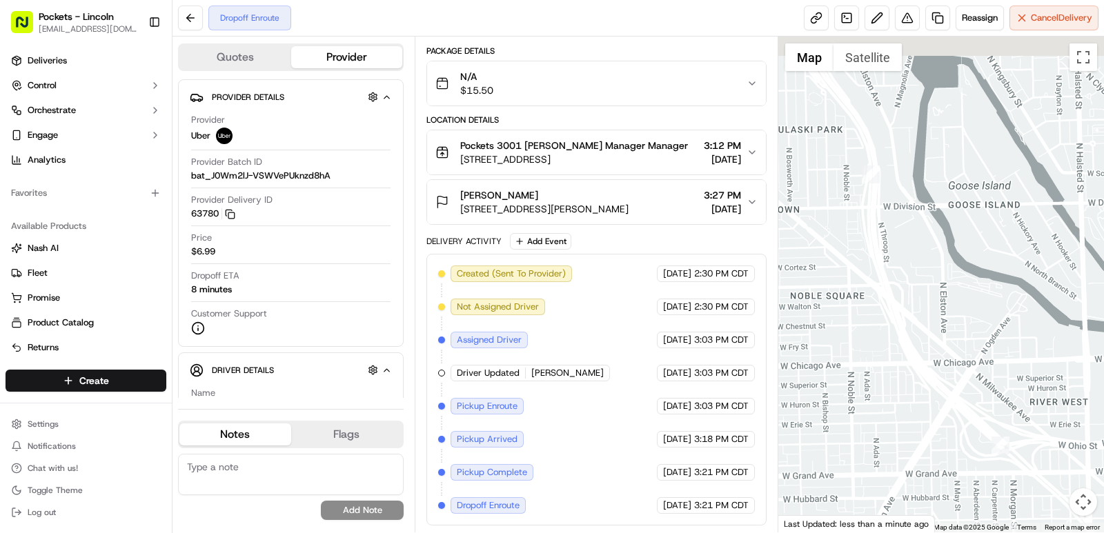
drag, startPoint x: 845, startPoint y: 150, endPoint x: 910, endPoint y: 224, distance: 98.2
click at [910, 224] on div at bounding box center [941, 285] width 326 height 496
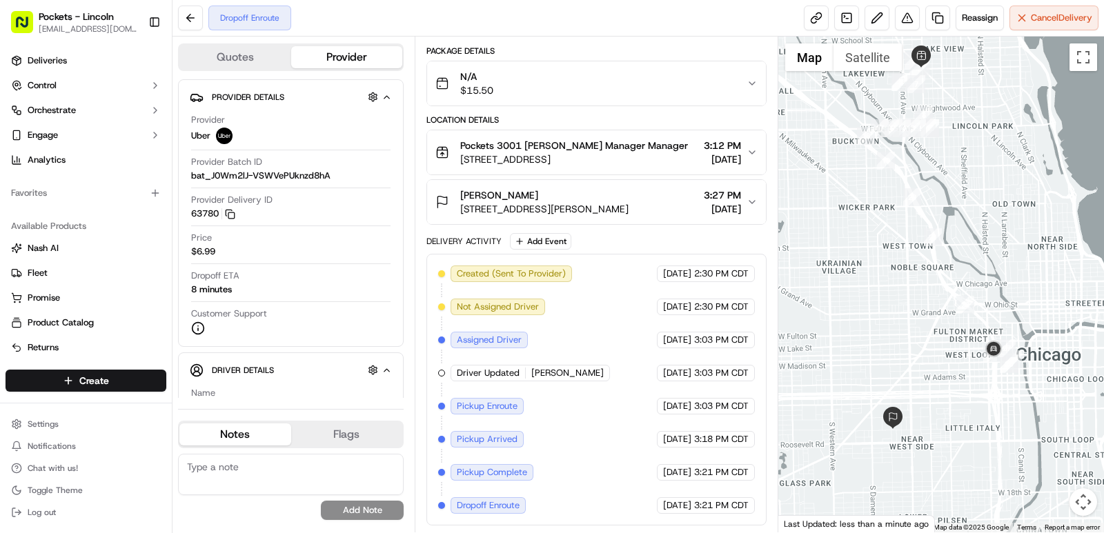
drag, startPoint x: 873, startPoint y: 172, endPoint x: 896, endPoint y: 213, distance: 47.0
click at [896, 213] on div at bounding box center [941, 285] width 326 height 496
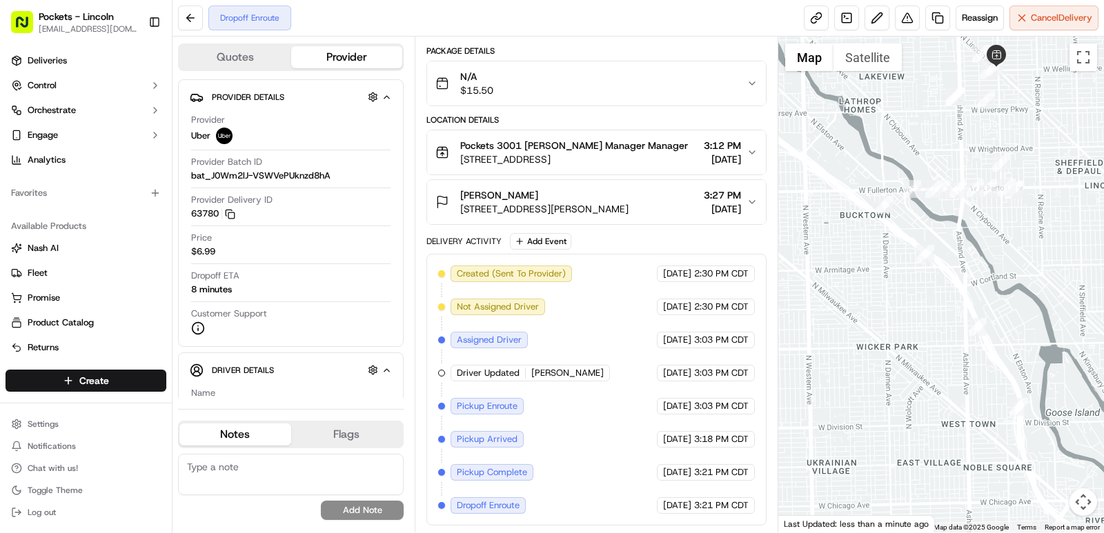
drag, startPoint x: 934, startPoint y: 201, endPoint x: 925, endPoint y: 264, distance: 63.3
click at [925, 264] on div at bounding box center [941, 285] width 326 height 496
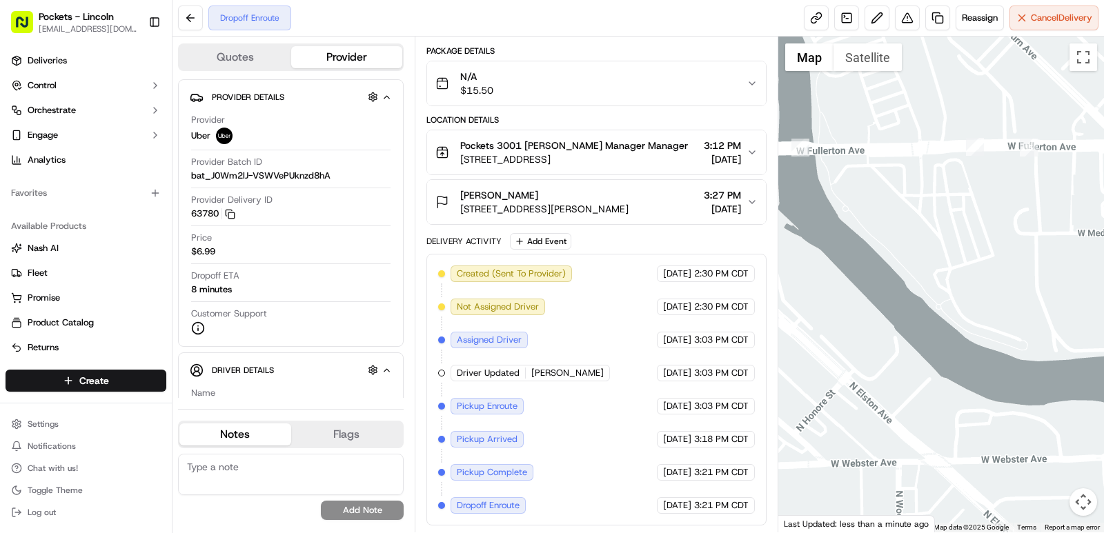
drag, startPoint x: 992, startPoint y: 208, endPoint x: 773, endPoint y: 201, distance: 219.6
click at [774, 201] on div "Quotes Provider Provider Details Hidden ( 2 ) Provider Uber Provider Batch ID b…" at bounding box center [639, 285] width 932 height 496
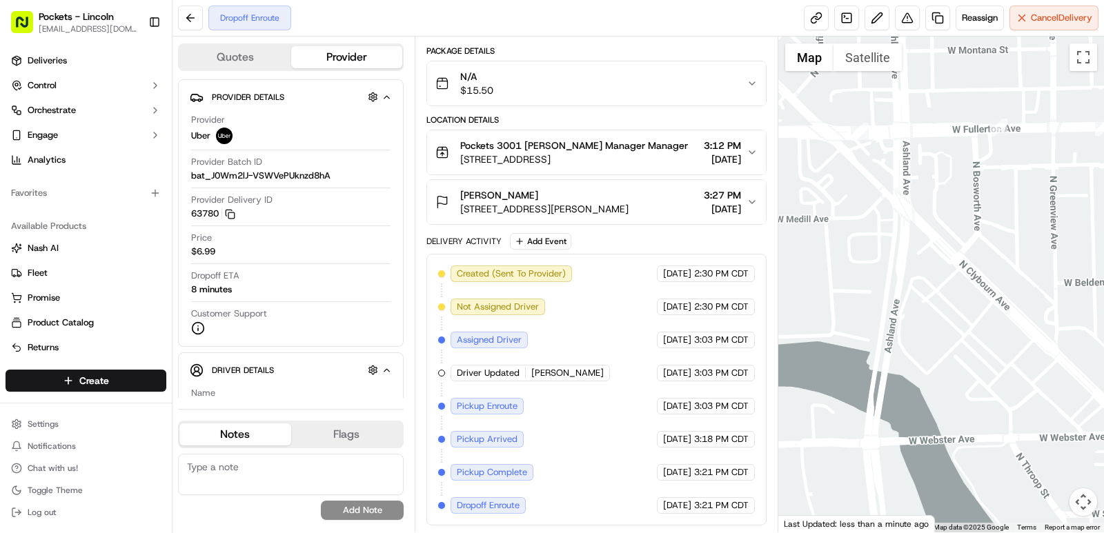
drag, startPoint x: 962, startPoint y: 189, endPoint x: 855, endPoint y: 175, distance: 107.8
click at [835, 176] on div at bounding box center [941, 285] width 326 height 496
drag, startPoint x: 919, startPoint y: 148, endPoint x: 1103, endPoint y: 173, distance: 185.1
click at [1103, 173] on div at bounding box center [941, 285] width 326 height 496
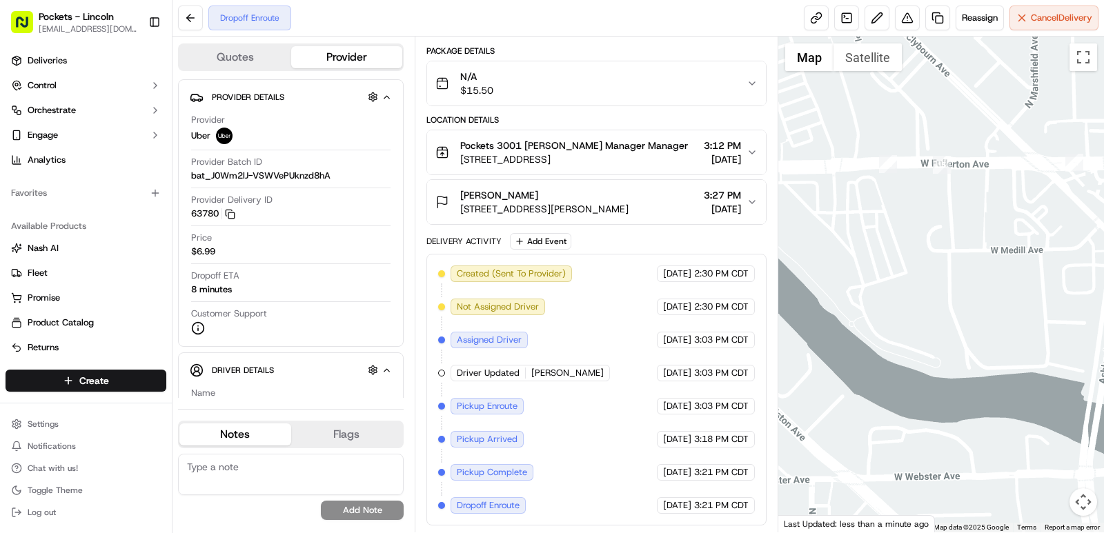
drag, startPoint x: 964, startPoint y: 168, endPoint x: 974, endPoint y: 178, distance: 14.2
click at [1086, 187] on div at bounding box center [941, 285] width 326 height 496
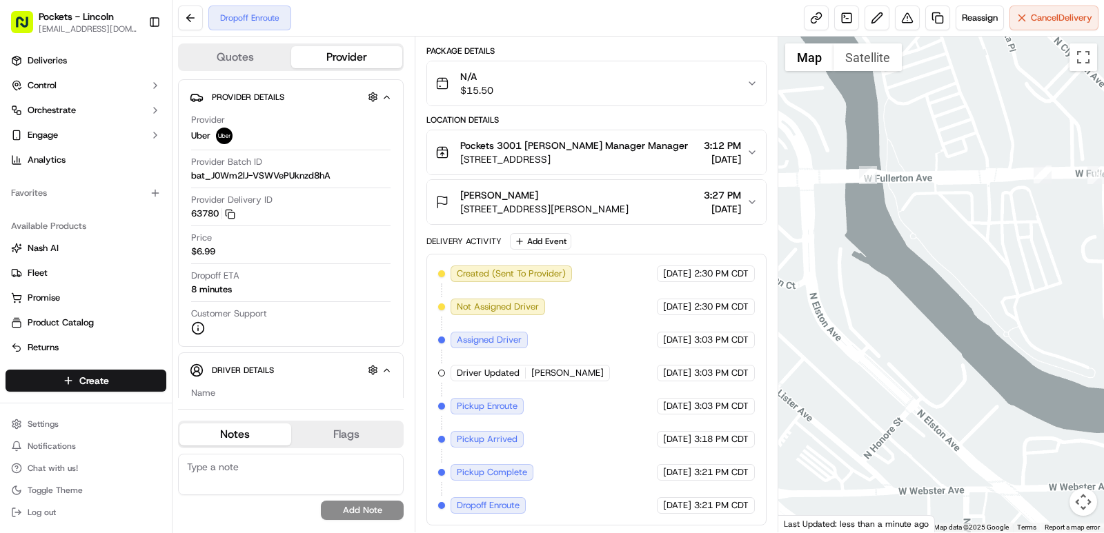
drag, startPoint x: 943, startPoint y: 177, endPoint x: 1099, endPoint y: 192, distance: 157.3
click at [1103, 193] on div at bounding box center [941, 285] width 326 height 496
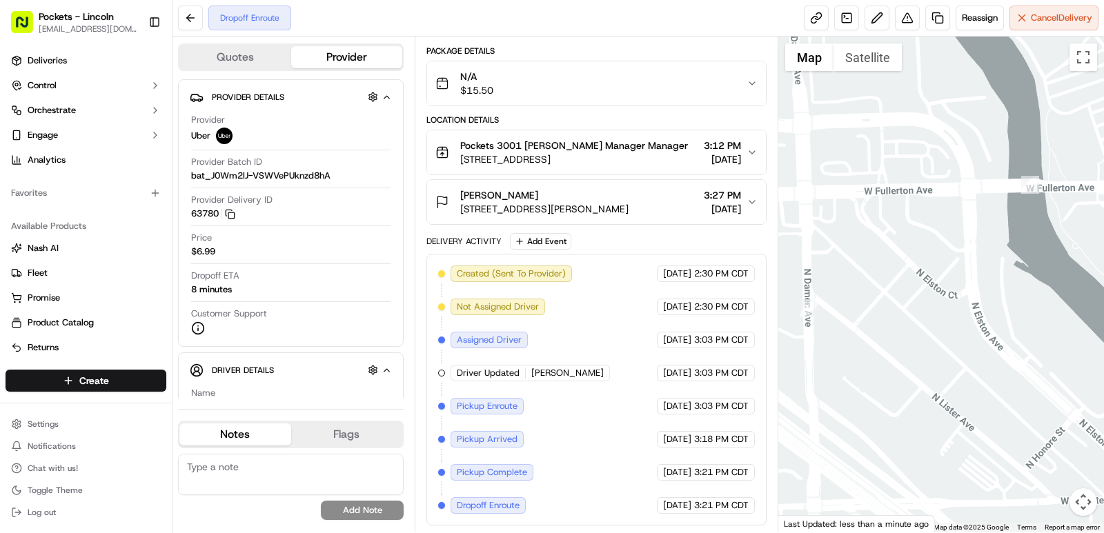
drag, startPoint x: 913, startPoint y: 193, endPoint x: 978, endPoint y: 195, distance: 65.6
click at [1074, 201] on div at bounding box center [941, 285] width 326 height 496
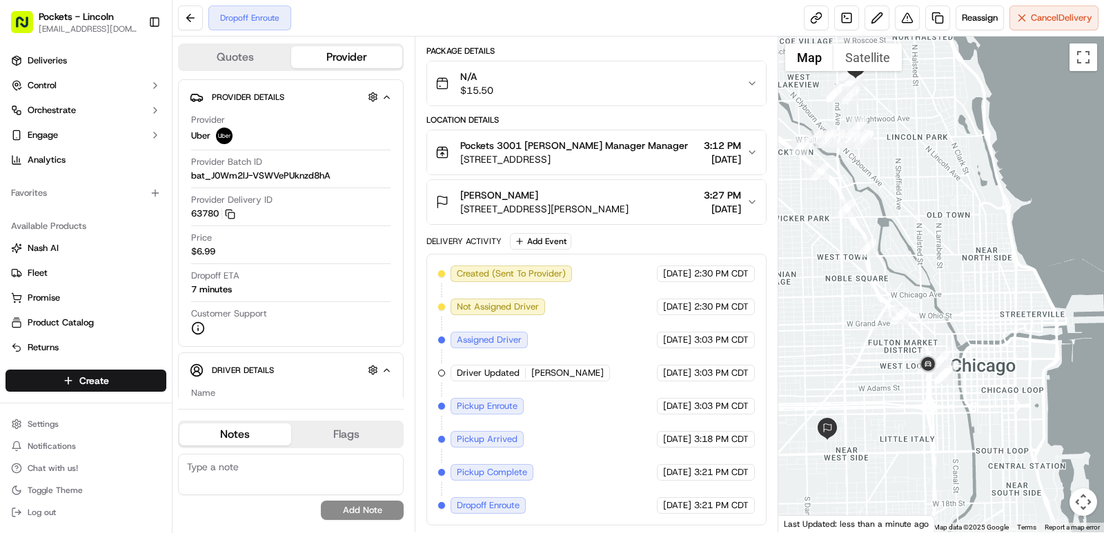
drag, startPoint x: 990, startPoint y: 244, endPoint x: 885, endPoint y: 143, distance: 145.9
click at [885, 143] on div at bounding box center [941, 285] width 326 height 496
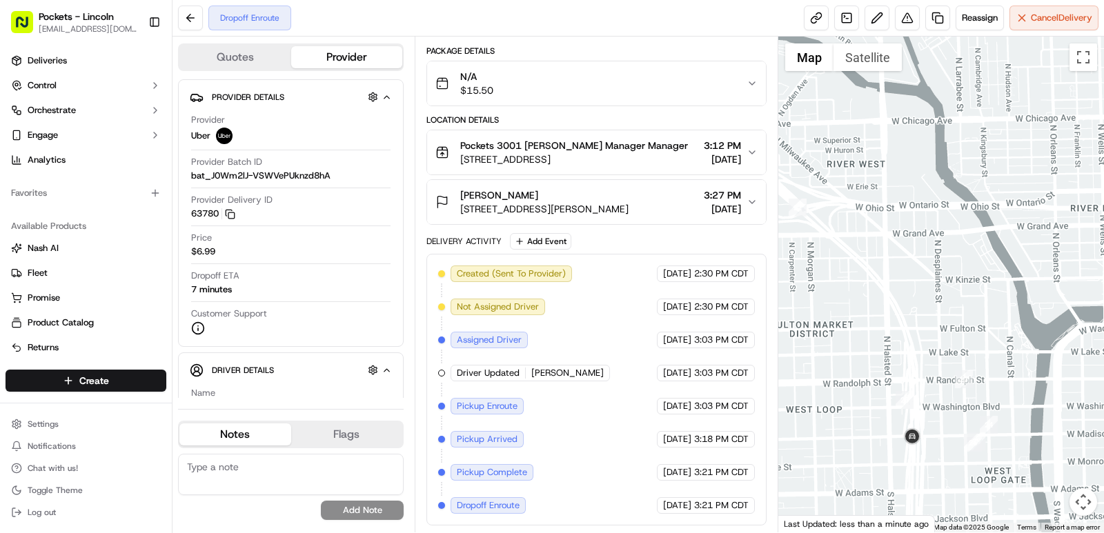
drag, startPoint x: 937, startPoint y: 400, endPoint x: 901, endPoint y: 326, distance: 82.1
click at [901, 326] on div at bounding box center [941, 285] width 326 height 496
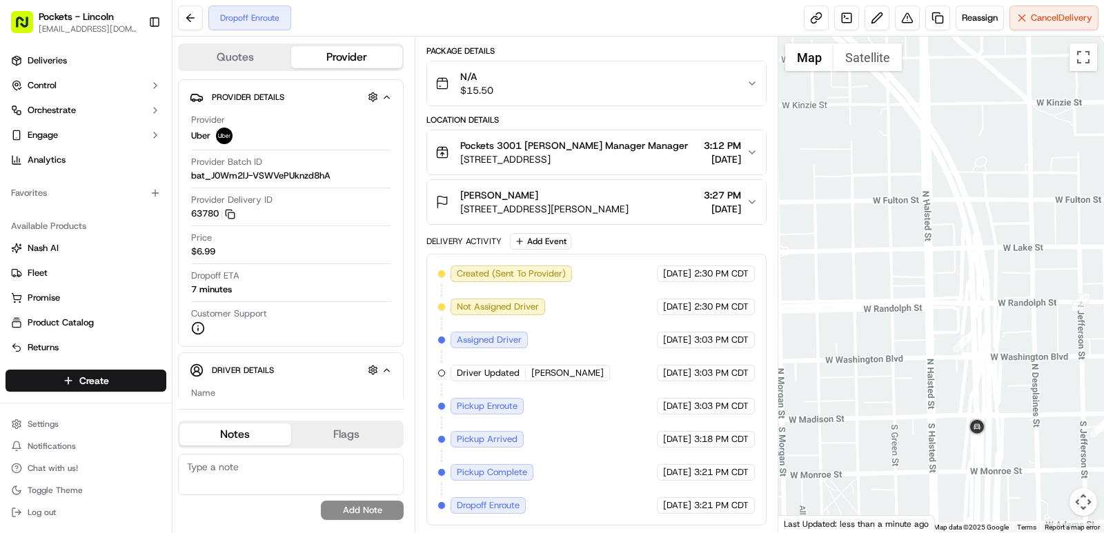
drag, startPoint x: 889, startPoint y: 307, endPoint x: 958, endPoint y: 225, distance: 106.8
click at [958, 225] on div at bounding box center [941, 285] width 326 height 496
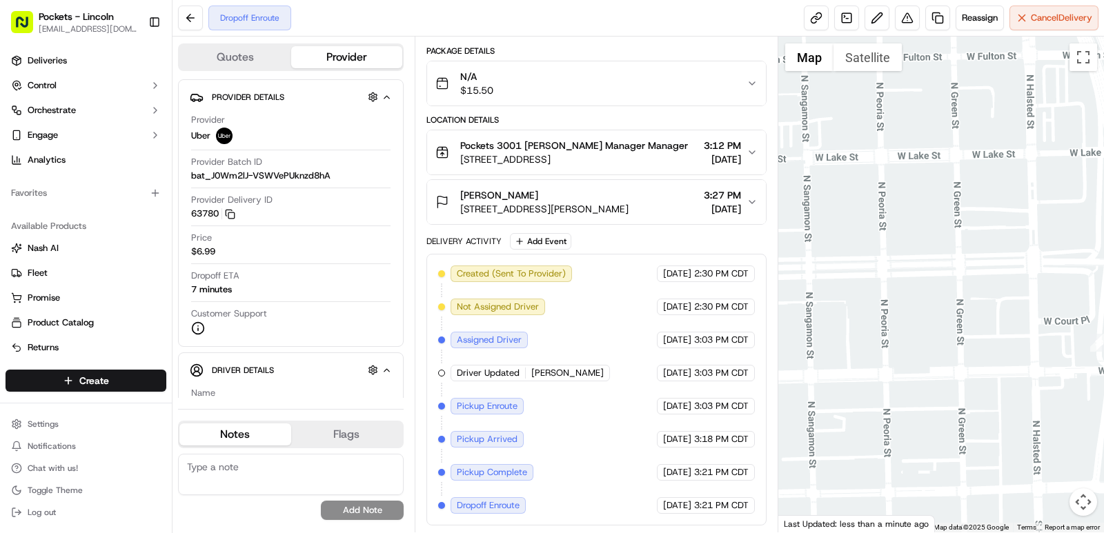
drag, startPoint x: 954, startPoint y: 305, endPoint x: 1054, endPoint y: 230, distance: 124.2
click at [1060, 238] on div at bounding box center [941, 285] width 326 height 496
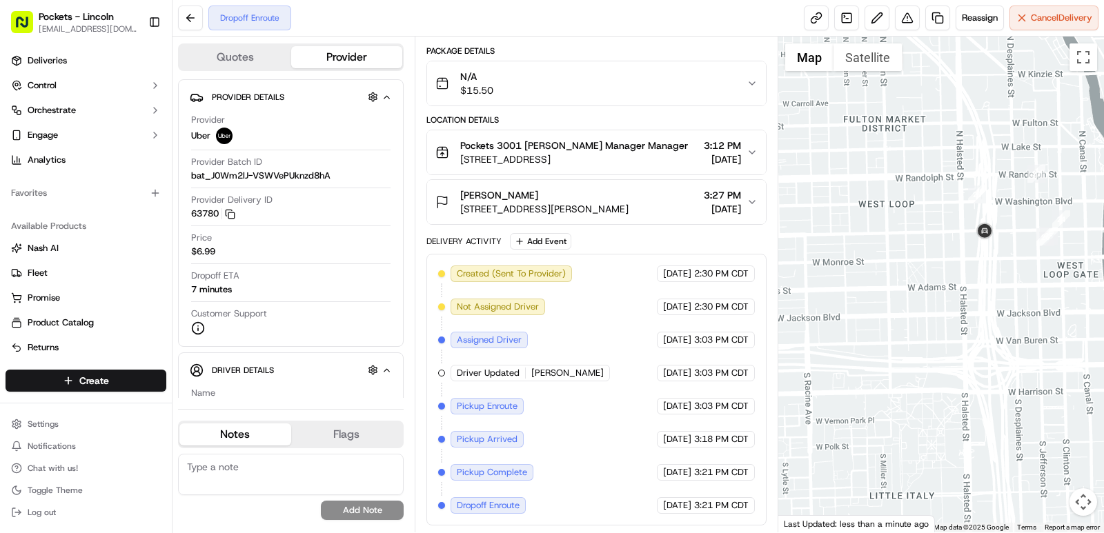
drag, startPoint x: 1012, startPoint y: 244, endPoint x: 952, endPoint y: 203, distance: 72.9
click at [952, 203] on div at bounding box center [941, 285] width 326 height 496
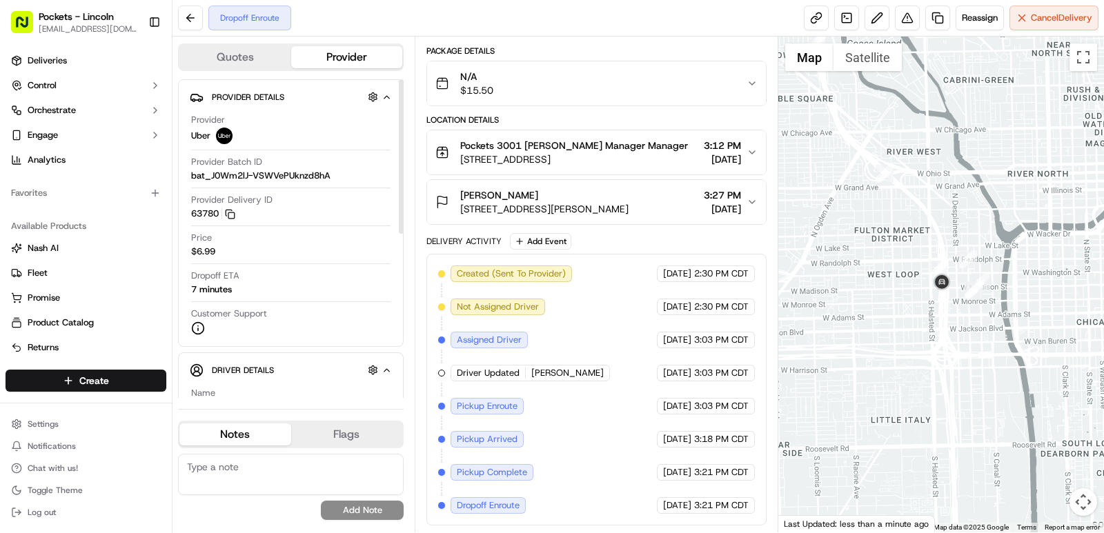
click at [323, 266] on div "Provider Uber Provider Batch ID bat_J0Wm2lJ-VSWVePUknzd8hA Provider Delivery ID…" at bounding box center [291, 224] width 202 height 233
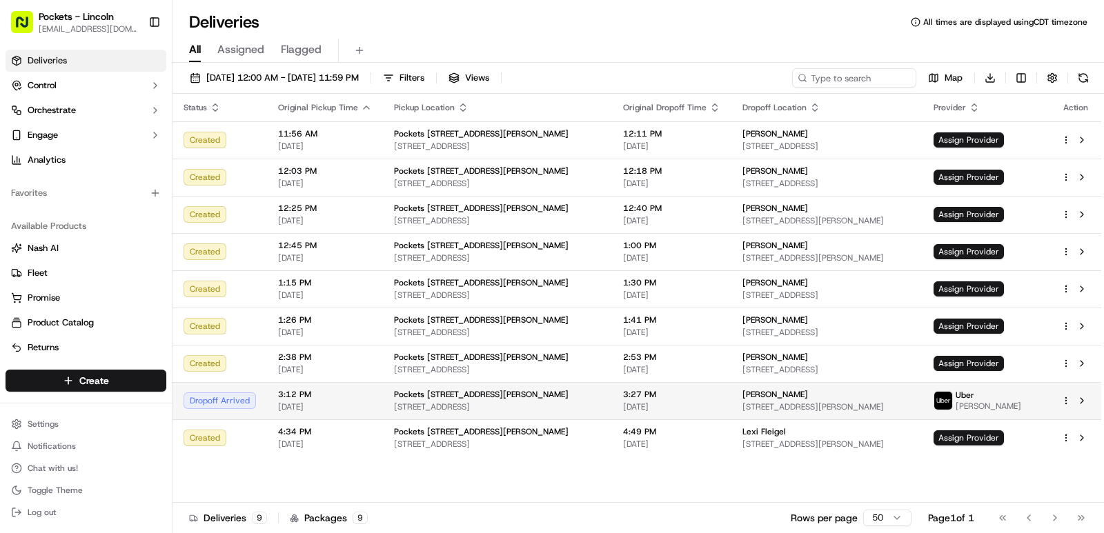
click at [1070, 407] on div at bounding box center [1075, 401] width 29 height 17
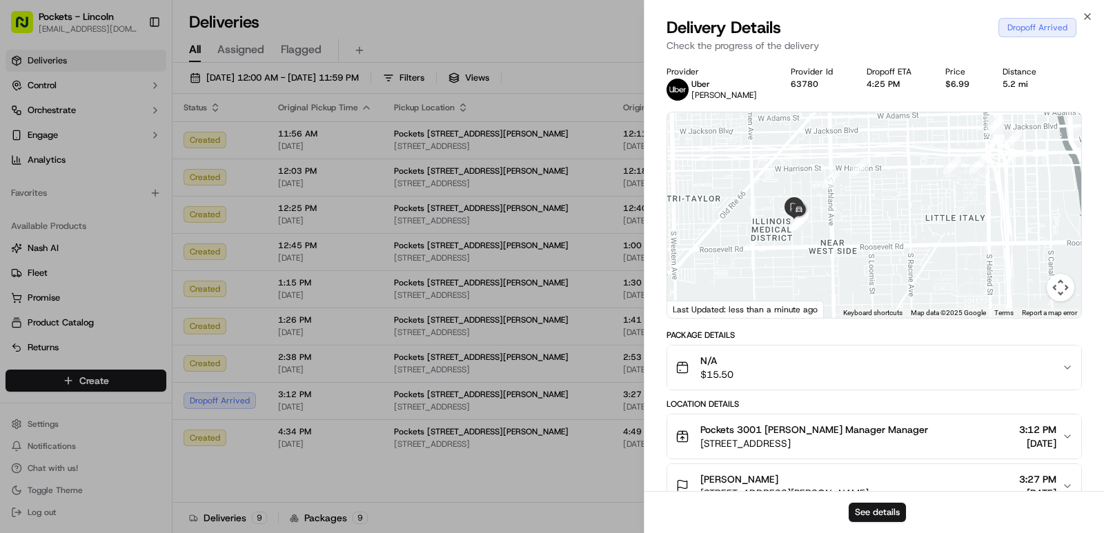
drag, startPoint x: 756, startPoint y: 238, endPoint x: 800, endPoint y: 242, distance: 43.7
click at [802, 242] on div at bounding box center [874, 215] width 414 height 206
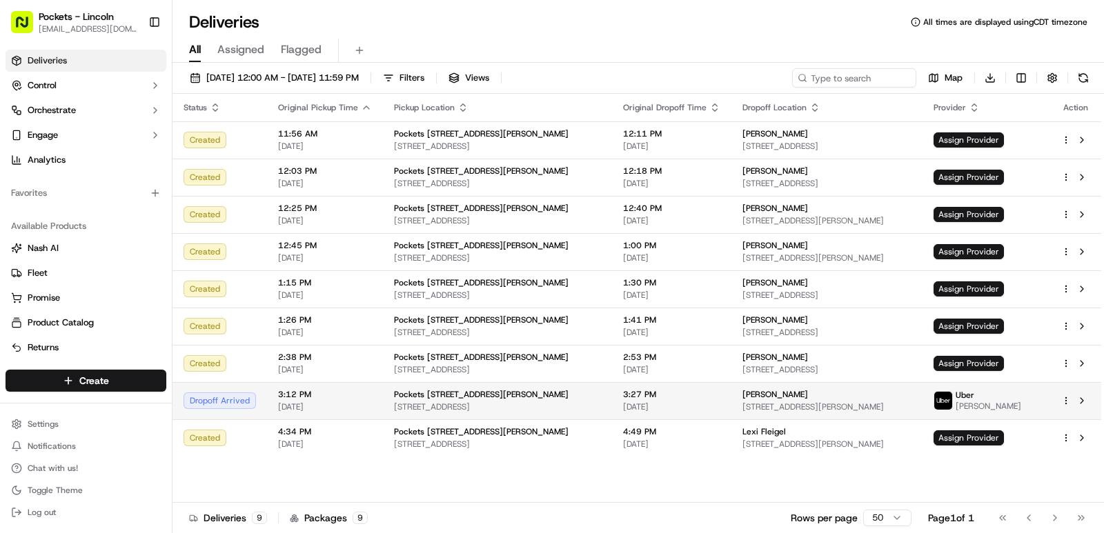
click at [1058, 404] on td at bounding box center [1075, 400] width 51 height 37
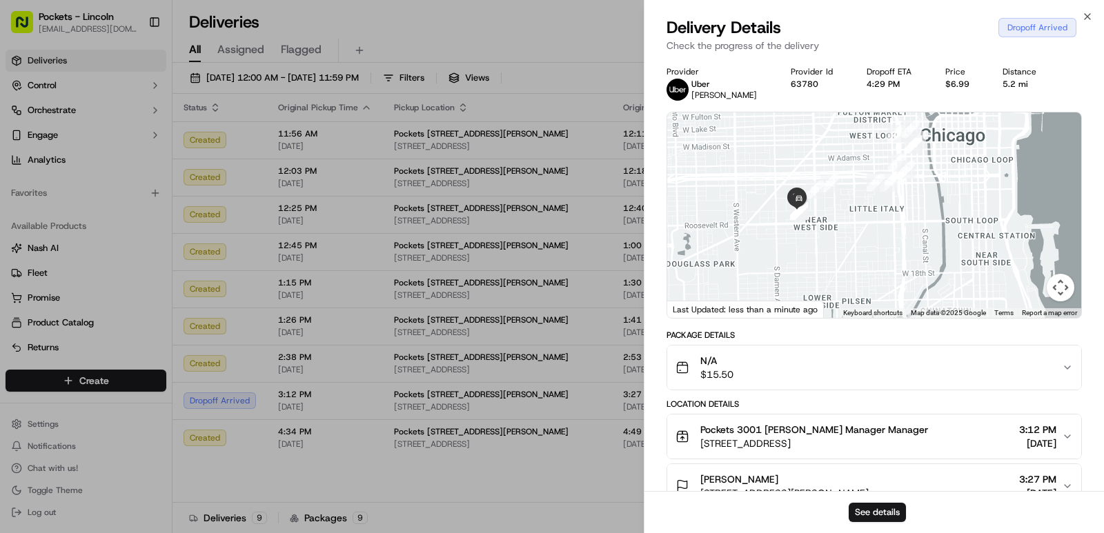
drag, startPoint x: 793, startPoint y: 193, endPoint x: 818, endPoint y: 250, distance: 63.3
click at [818, 250] on div at bounding box center [874, 215] width 414 height 206
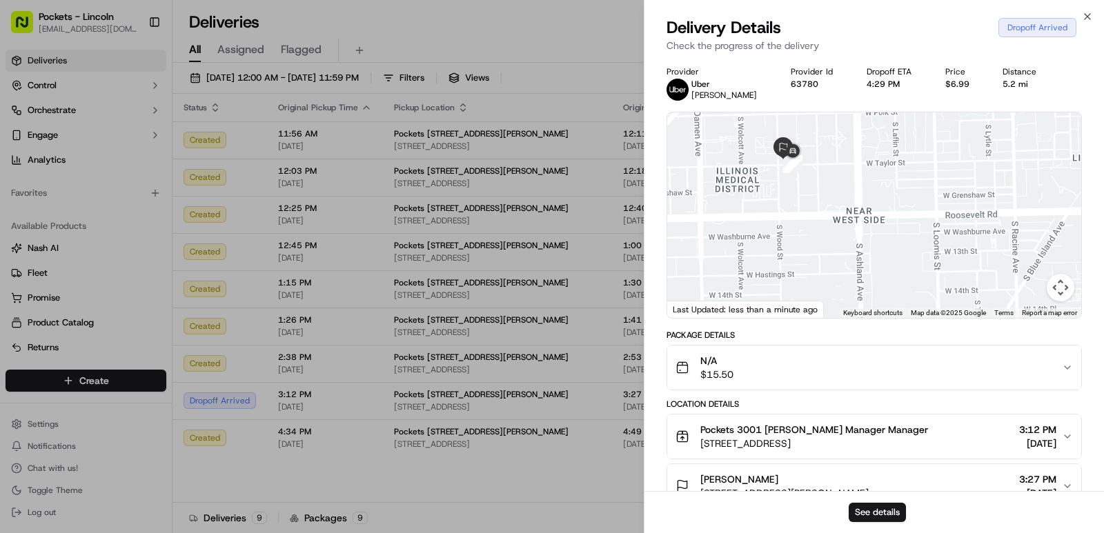
drag, startPoint x: 798, startPoint y: 189, endPoint x: 814, endPoint y: 277, distance: 88.9
click at [814, 277] on div at bounding box center [874, 215] width 414 height 206
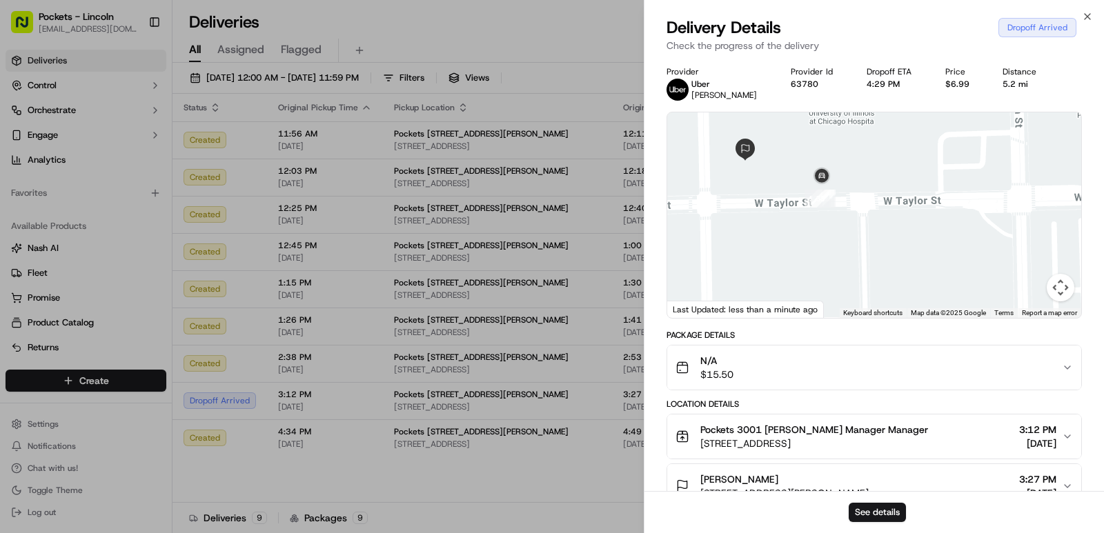
drag, startPoint x: 779, startPoint y: 168, endPoint x: 796, endPoint y: 225, distance: 59.8
click at [796, 225] on div at bounding box center [874, 215] width 414 height 206
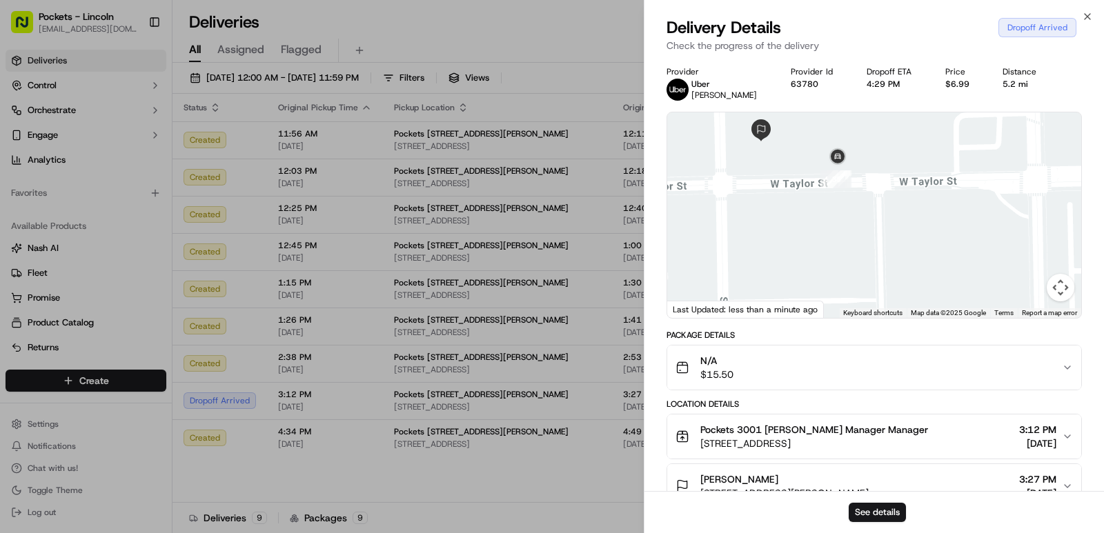
click at [1078, 19] on div "Delivery Details Dropoff Arrived" at bounding box center [874, 28] width 415 height 22
click at [1082, 14] on icon "button" at bounding box center [1087, 16] width 11 height 11
